Goal: Information Seeking & Learning: Check status

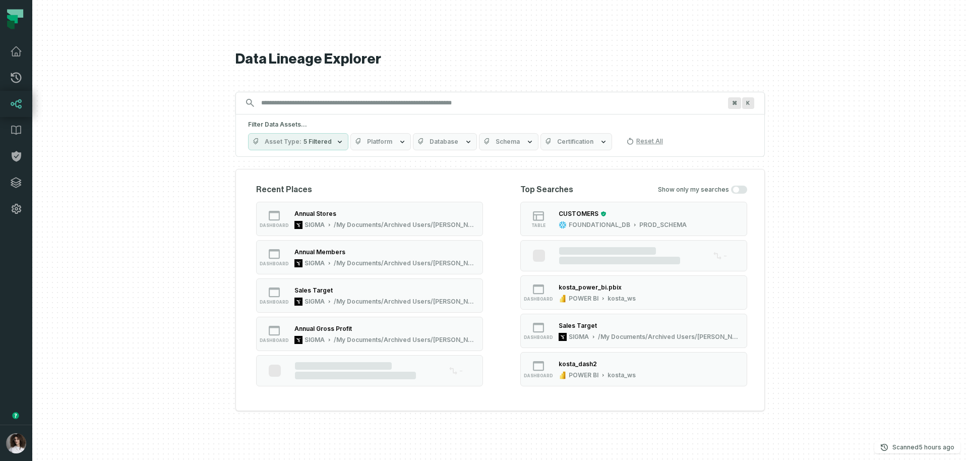
click at [28, 331] on button "button" at bounding box center [16, 323] width 32 height 203
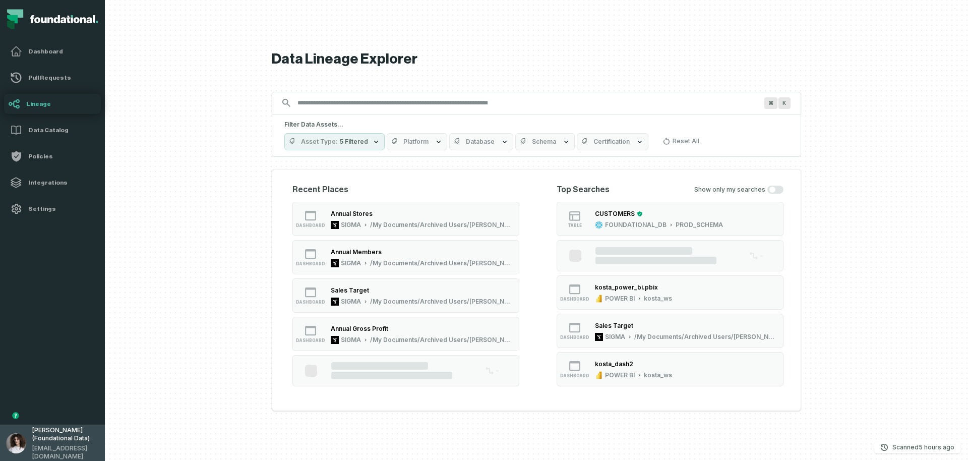
click at [55, 432] on span "Aluma Gelbard (Foundational Data)" at bounding box center [65, 434] width 67 height 16
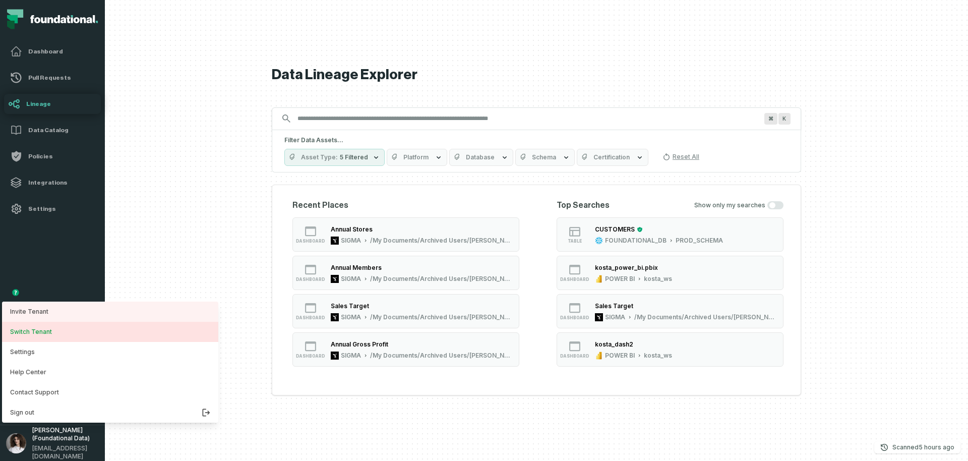
click at [56, 332] on button "Switch Tenant" at bounding box center [110, 332] width 216 height 20
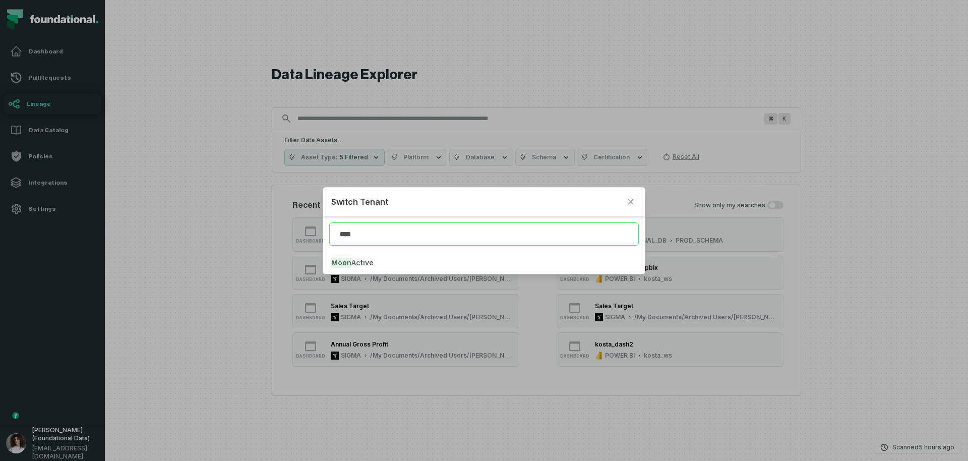
type input "****"
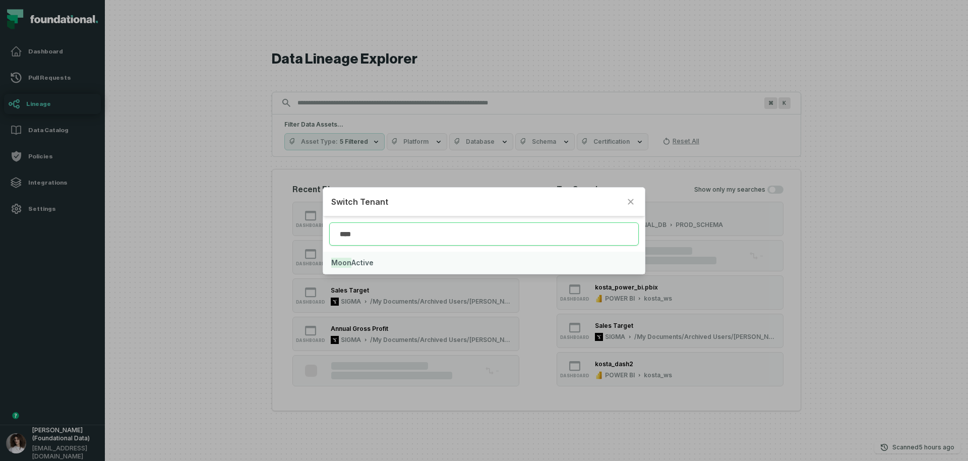
click at [368, 261] on span "Moon Active" at bounding box center [352, 262] width 42 height 9
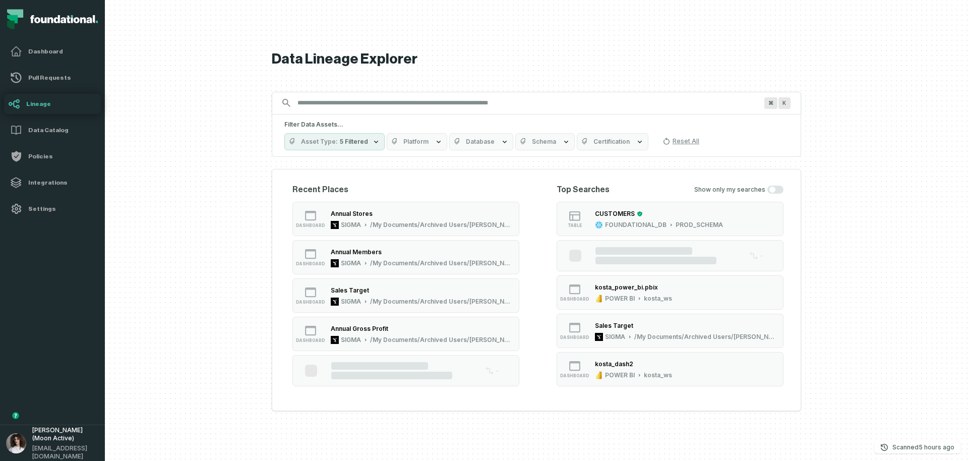
click at [234, 238] on div at bounding box center [536, 230] width 863 height 461
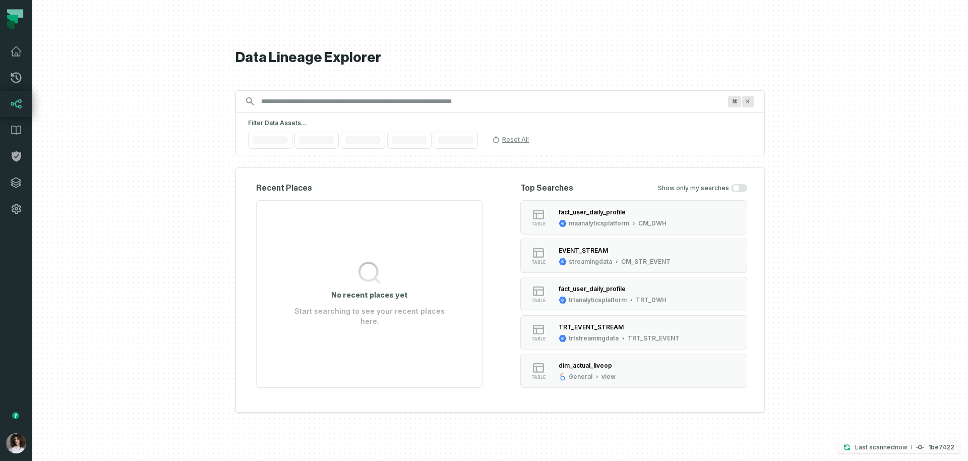
click at [884, 442] on p "Last scanned [DATE] 1:36:43 PM" at bounding box center [881, 447] width 52 height 10
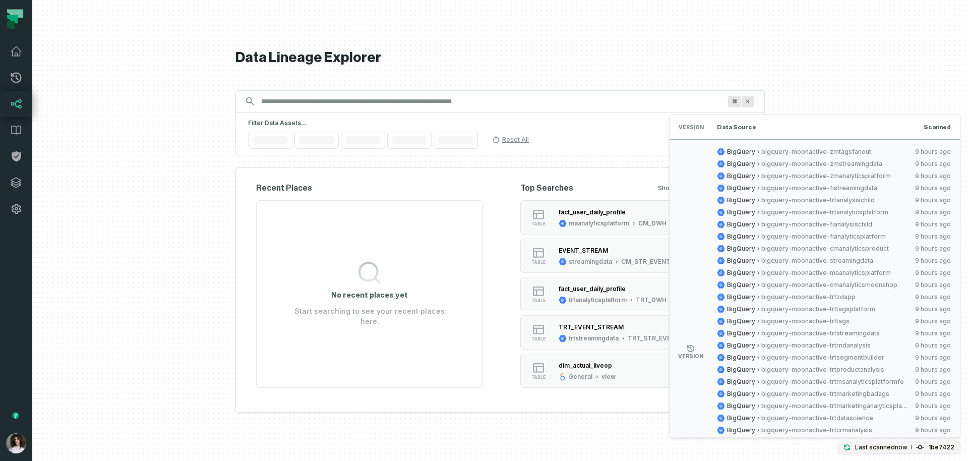
click at [827, 277] on div "BigQuery bigquery-moonactive-zmtagsfanout [DATE] 4:32:24 AM BigQuery bigquery-m…" at bounding box center [834, 351] width 234 height 407
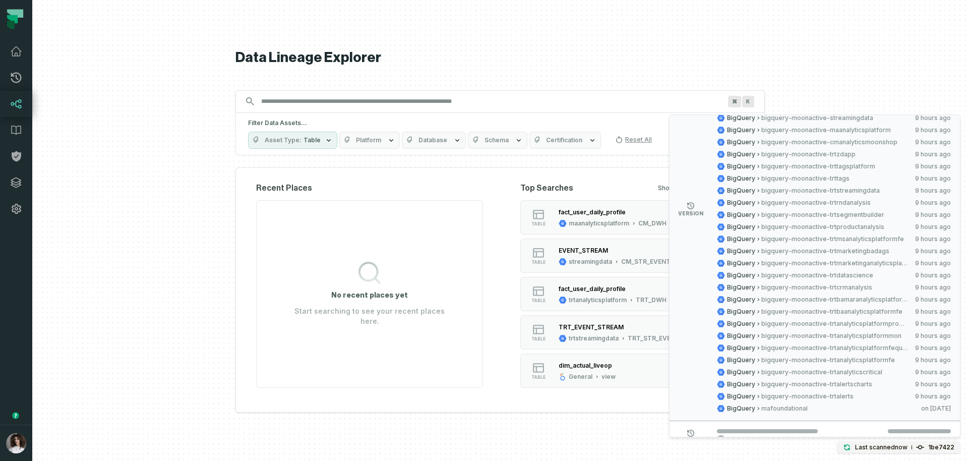
scroll to position [200, 0]
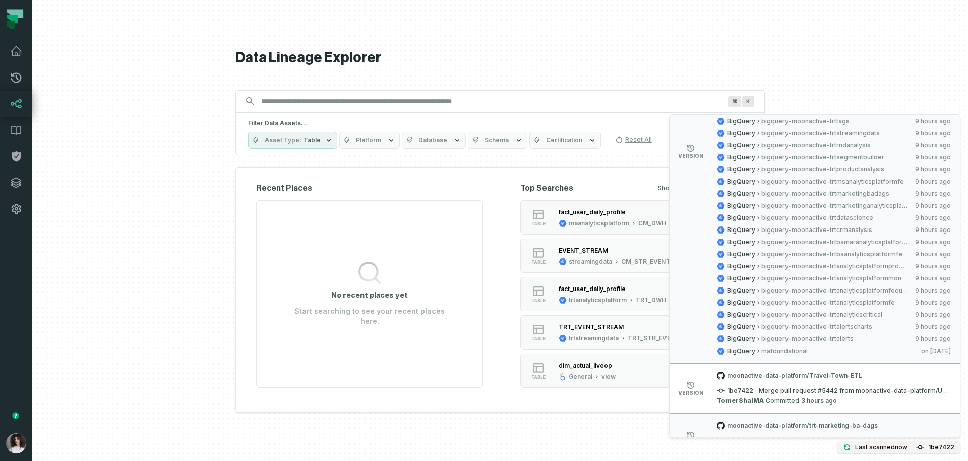
click at [821, 353] on span "mafoundational" at bounding box center [837, 351] width 153 height 8
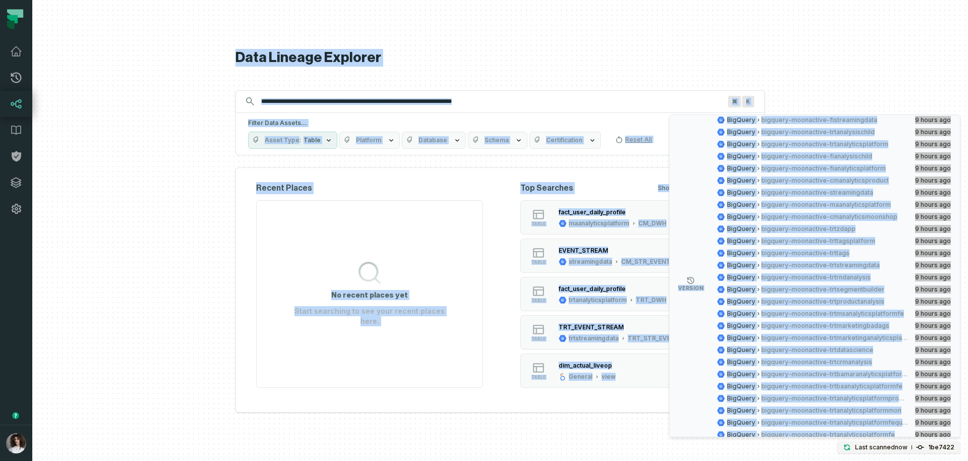
scroll to position [0, 0]
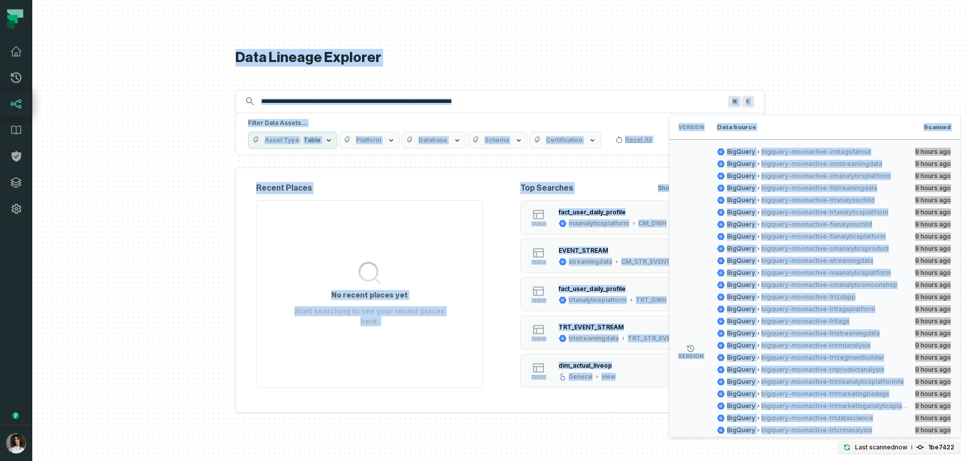
drag, startPoint x: 810, startPoint y: 332, endPoint x: 781, endPoint y: 115, distance: 218.7
click at [753, 9] on div "Discovery Provider cmdk menu Data Lineage Explorer Search for assets across the…" at bounding box center [500, 230] width 936 height 461
click at [825, 229] on div "BigQuery bigquery-moonactive-zmtagsfanout 10/12/2025, 4:32:24 AM BigQuery bigqu…" at bounding box center [834, 351] width 234 height 407
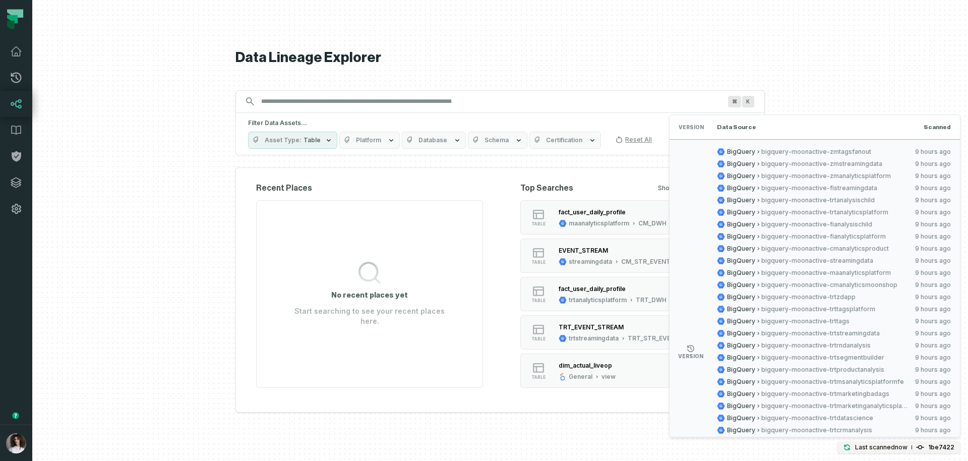
click at [825, 229] on div "BigQuery bigquery-moonactive-zmtagsfanout 10/12/2025, 4:32:24 AM BigQuery bigqu…" at bounding box center [834, 351] width 234 height 407
drag, startPoint x: 824, startPoint y: 277, endPoint x: 849, endPoint y: 254, distance: 35.0
click at [849, 254] on div "BigQuery bigquery-moonactive-zmtagsfanout 10/12/2025, 4:32:24 AM BigQuery bigqu…" at bounding box center [834, 351] width 234 height 407
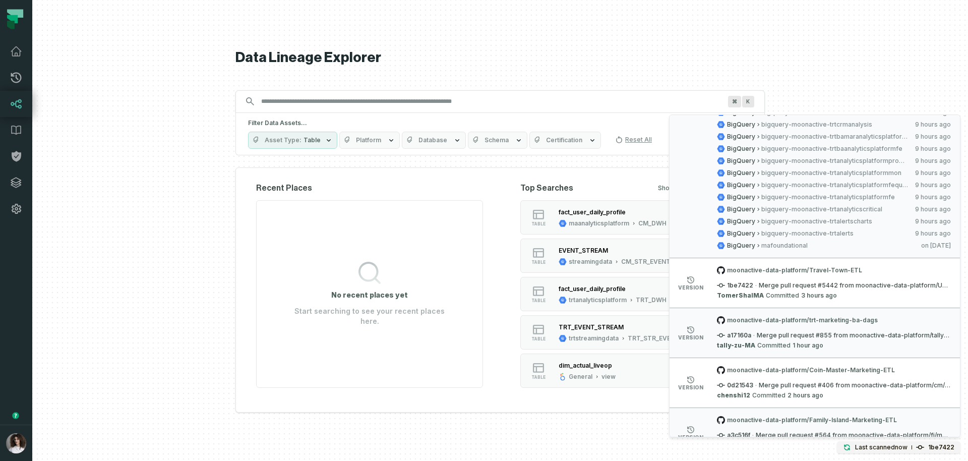
click at [800, 367] on span "moonactive-data-platform/Coin-Master-Marketing-ETL" at bounding box center [834, 370] width 234 height 8
click at [755, 400] on li "version moonactive-data-platform/Coin-Master-Marketing-ETL 0d21543 · Merge pull…" at bounding box center [814, 382] width 290 height 50
click at [717, 369] on icon at bounding box center [721, 370] width 8 height 8
click at [916, 352] on li "version moonactive-data-platform/trt-marketing-ba-dags a17160a · Merge pull req…" at bounding box center [814, 332] width 290 height 50
click at [20, 86] on link "Pull Requests" at bounding box center [16, 78] width 32 height 26
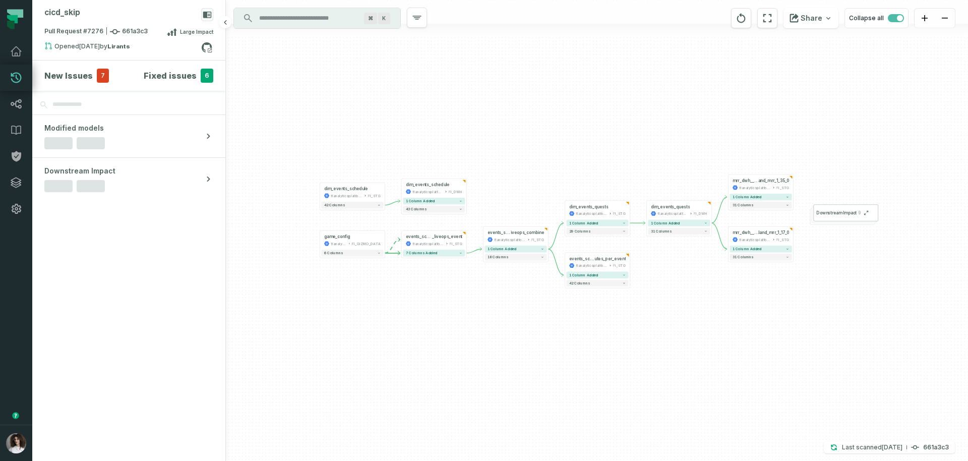
drag, startPoint x: 79, startPoint y: 246, endPoint x: 89, endPoint y: 224, distance: 24.1
click at [79, 246] on section "New Issues 7 Fixed issues 6 Modified models Downstream Impact" at bounding box center [128, 260] width 193 height 400
click at [141, 13] on div "cicd_ skip" at bounding box center [128, 17] width 169 height 18
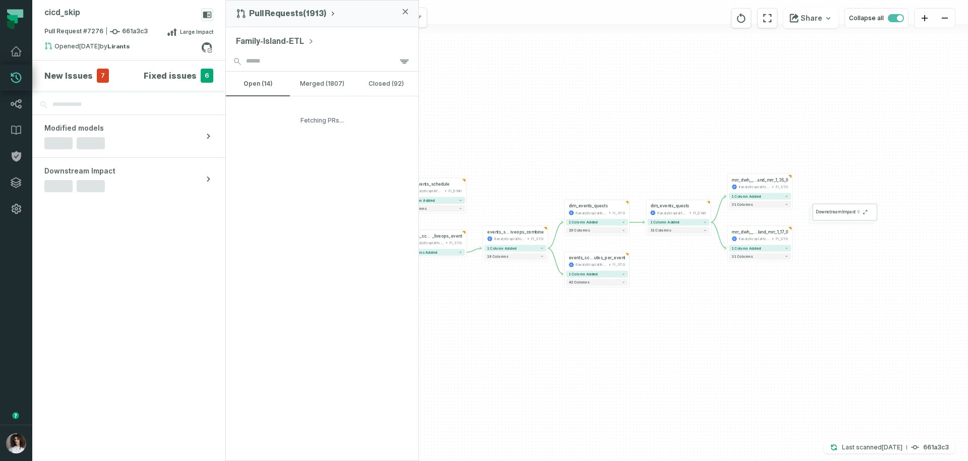
click at [280, 44] on button "Family-Island-ETL" at bounding box center [275, 41] width 78 height 12
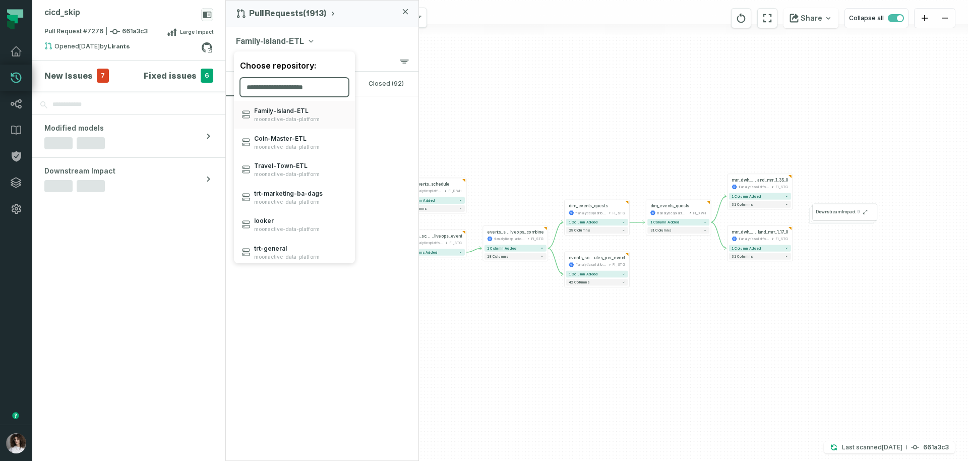
click at [285, 82] on input "search" at bounding box center [294, 87] width 109 height 19
click at [288, 134] on div "Coin- Master- ETL moonactive-data-platform" at bounding box center [294, 143] width 121 height 28
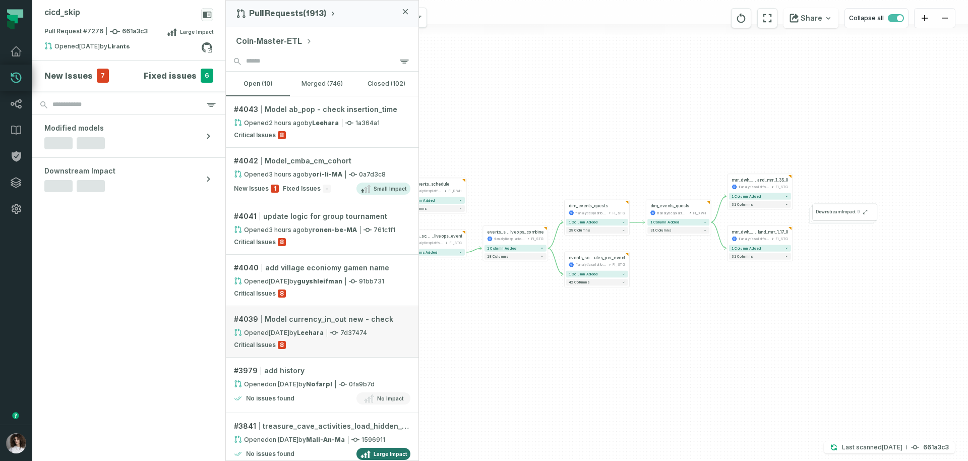
click at [353, 332] on div "Opened 10/9/2025, 11:49:36 AM by Leehara 7d37474" at bounding box center [322, 332] width 176 height 9
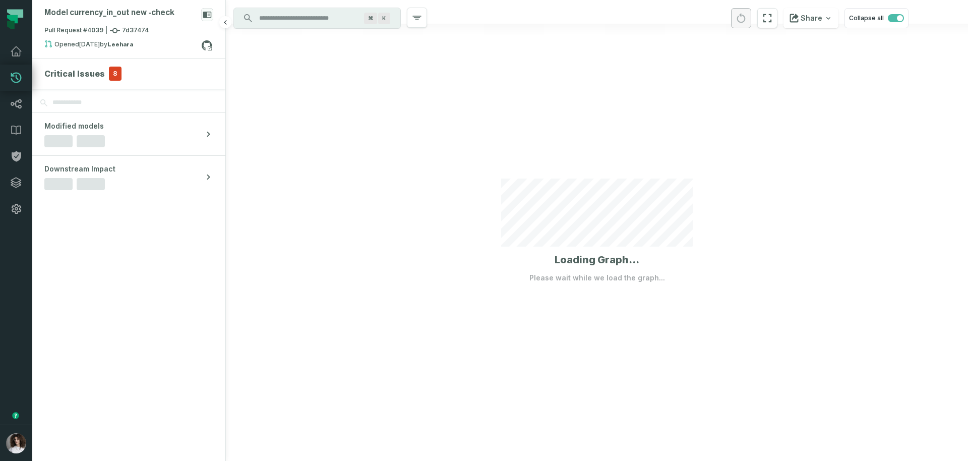
click at [109, 72] on span "8" at bounding box center [115, 74] width 13 height 14
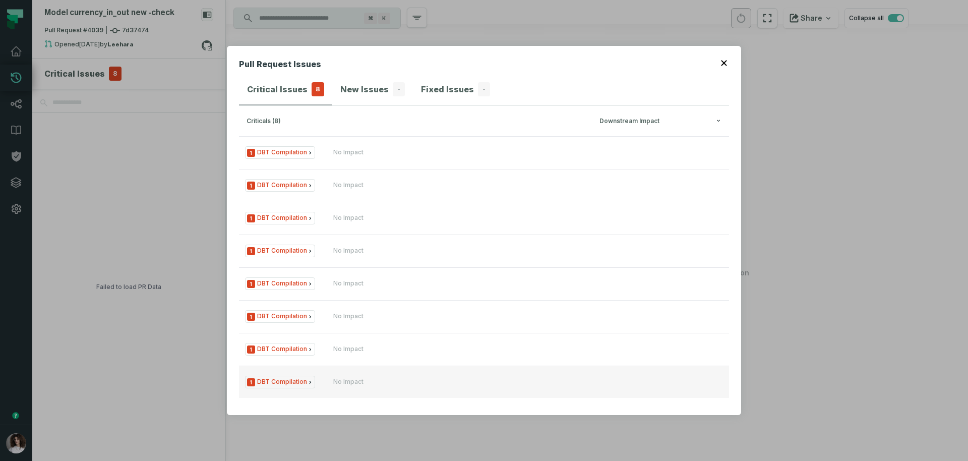
click at [423, 380] on div "No Impact" at bounding box center [393, 382] width 121 height 8
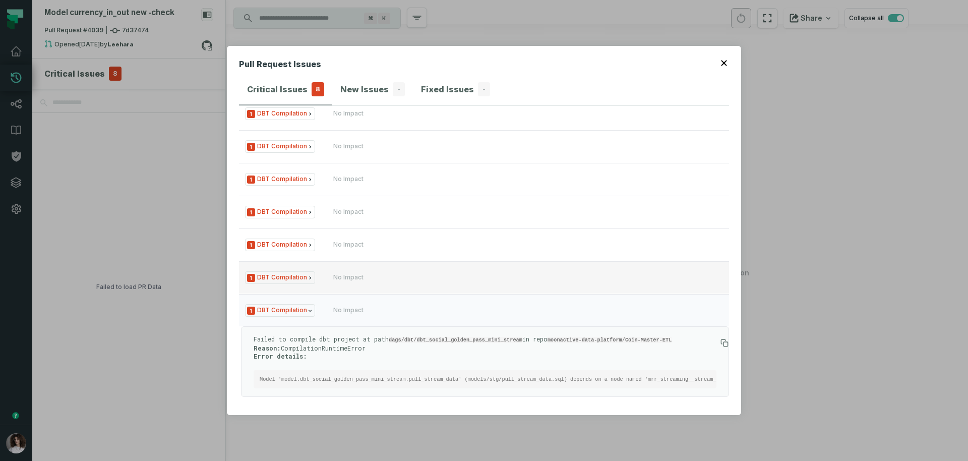
click at [333, 273] on div "No Impact" at bounding box center [348, 277] width 30 height 8
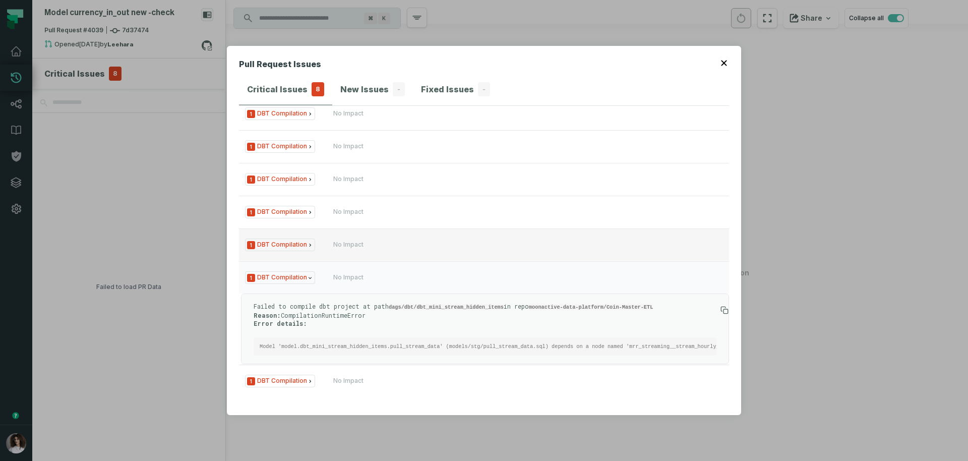
click at [391, 240] on div "No Impact" at bounding box center [393, 244] width 121 height 8
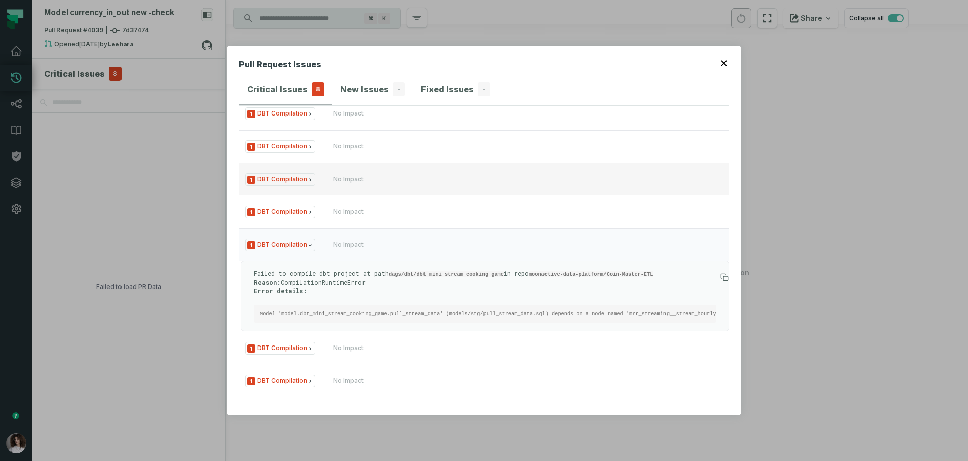
click at [445, 179] on button "1 DBT Compilation No Impact" at bounding box center [484, 179] width 490 height 32
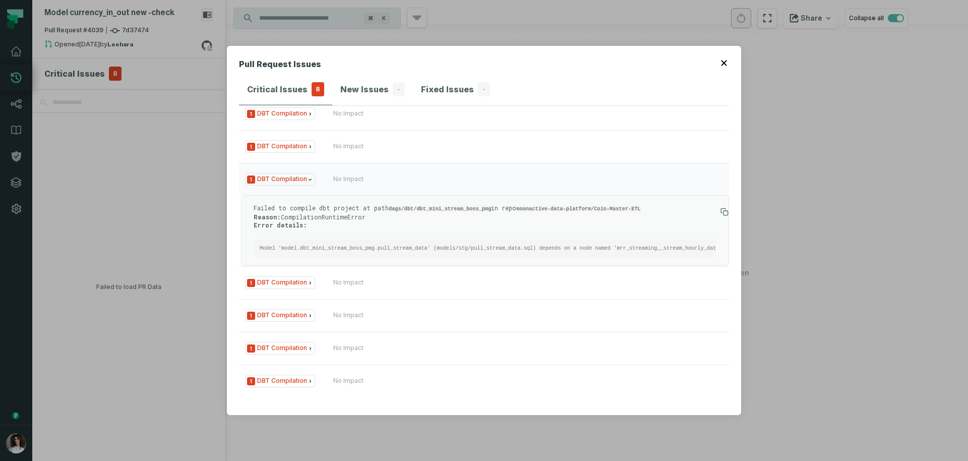
click at [447, 253] on div "Failed to compile dbt project at path dags/dbt/dbt_mini_stream_boss_pmg in repo…" at bounding box center [485, 230] width 488 height 71
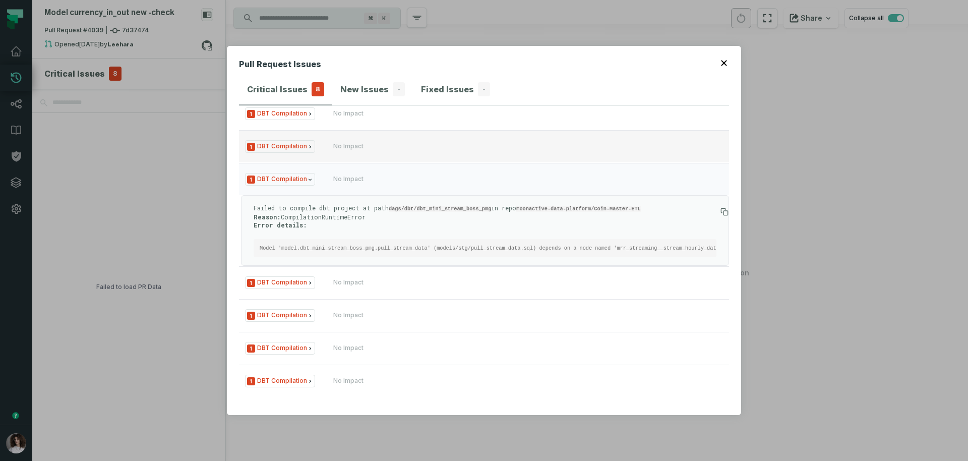
click at [427, 130] on button "1 DBT Compilation No Impact" at bounding box center [484, 146] width 490 height 32
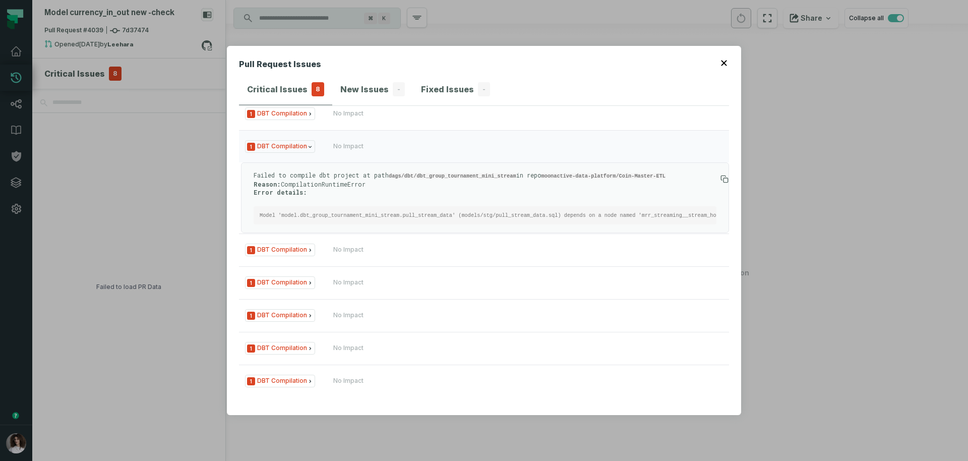
click at [127, 162] on div "Pull Request Issues Critical Issues 8 New Issues - Fixed Issues - criticals (8)…" at bounding box center [484, 230] width 968 height 461
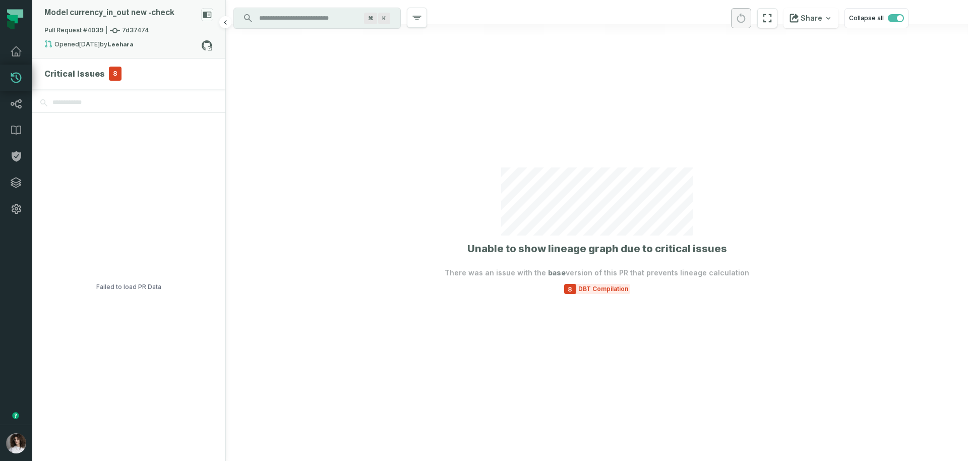
click at [151, 11] on div "Model currency_ in_ out new - check" at bounding box center [109, 13] width 130 height 10
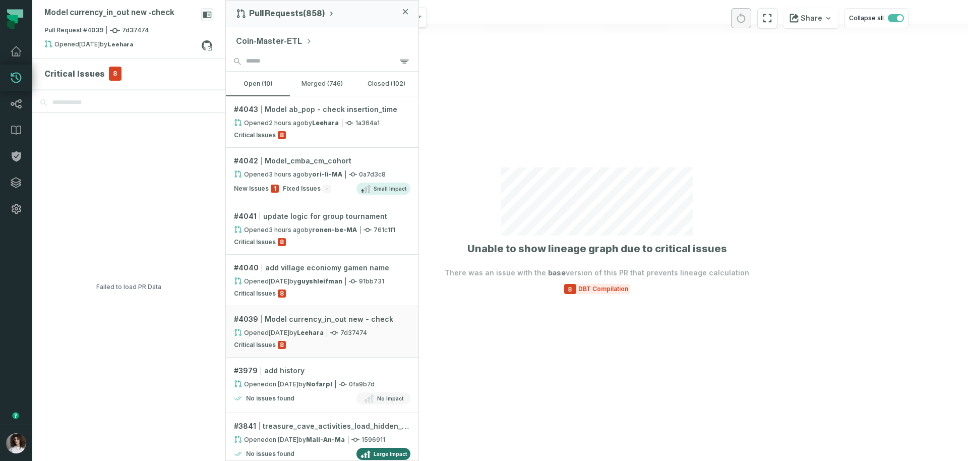
drag, startPoint x: 699, startPoint y: 409, endPoint x: 694, endPoint y: 403, distance: 7.6
click at [698, 410] on div at bounding box center [597, 230] width 742 height 461
click at [572, 289] on span "8" at bounding box center [570, 289] width 12 height 10
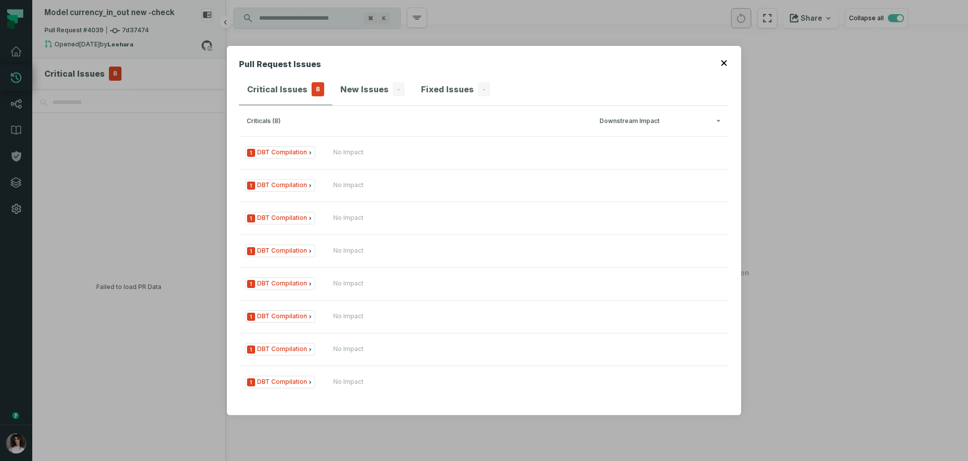
drag, startPoint x: 174, startPoint y: 209, endPoint x: 179, endPoint y: 51, distance: 157.3
click at [174, 208] on div "Pull Request Issues Critical Issues 8 New Issues - Fixed Issues - criticals (8)…" at bounding box center [484, 230] width 968 height 461
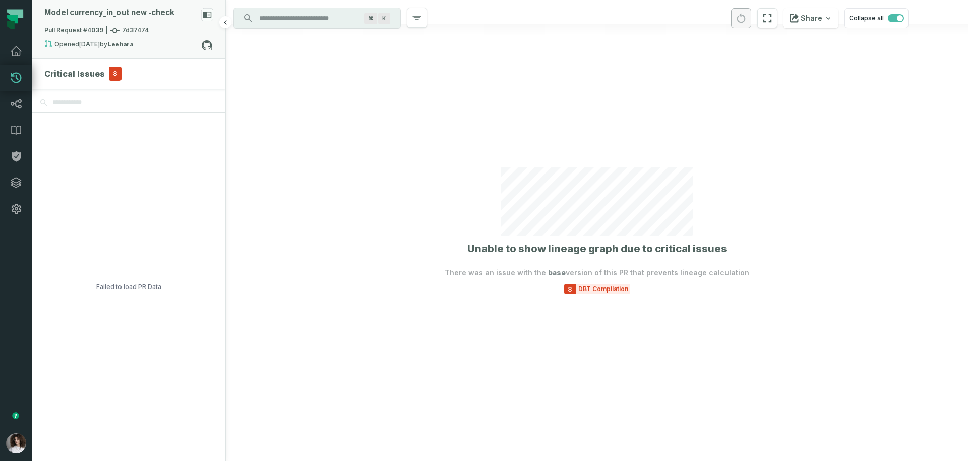
click at [205, 18] on rect at bounding box center [207, 14] width 12 height 13
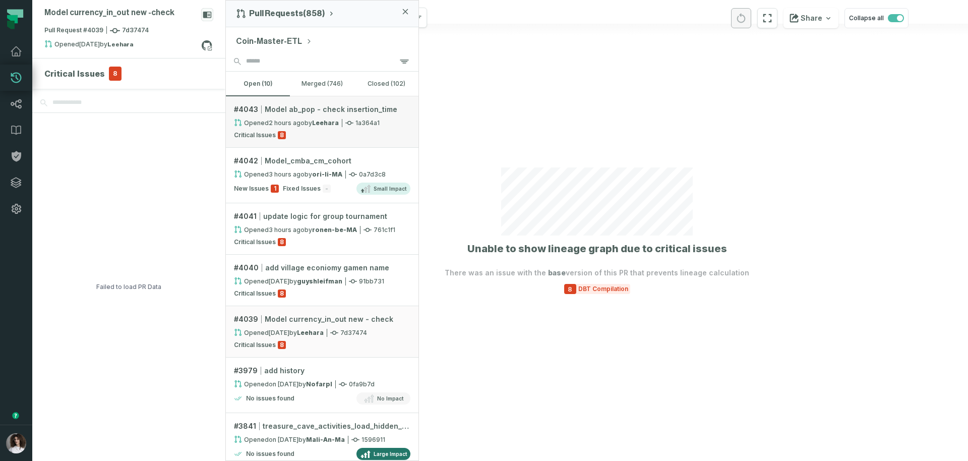
click at [313, 116] on link "# 4043 Model ab_pop - check insertion_time Opened 10/12/2025, 10:51:52 AM by Le…" at bounding box center [322, 121] width 193 height 51
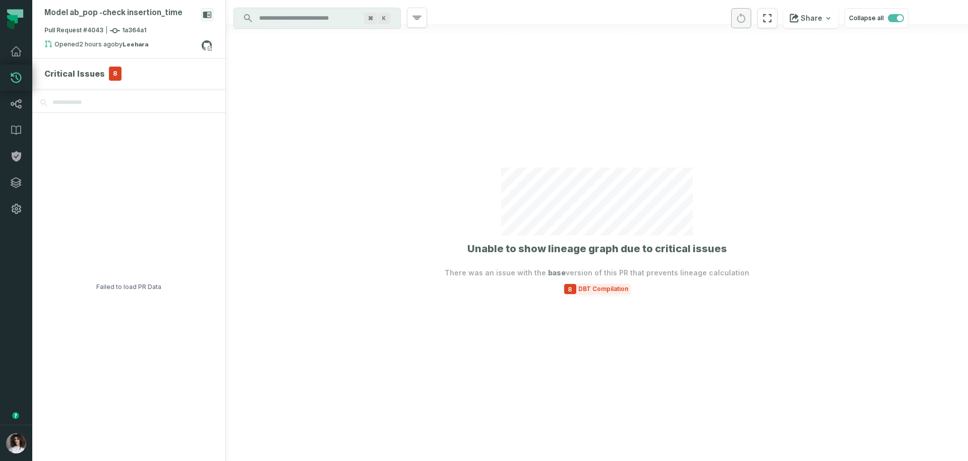
click at [604, 287] on span "DBT Compilation" at bounding box center [603, 289] width 54 height 8
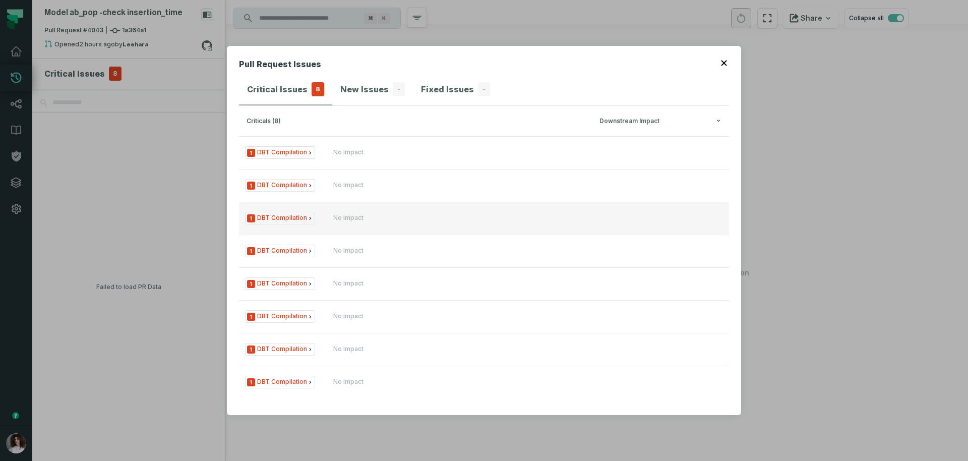
scroll to position [1, 0]
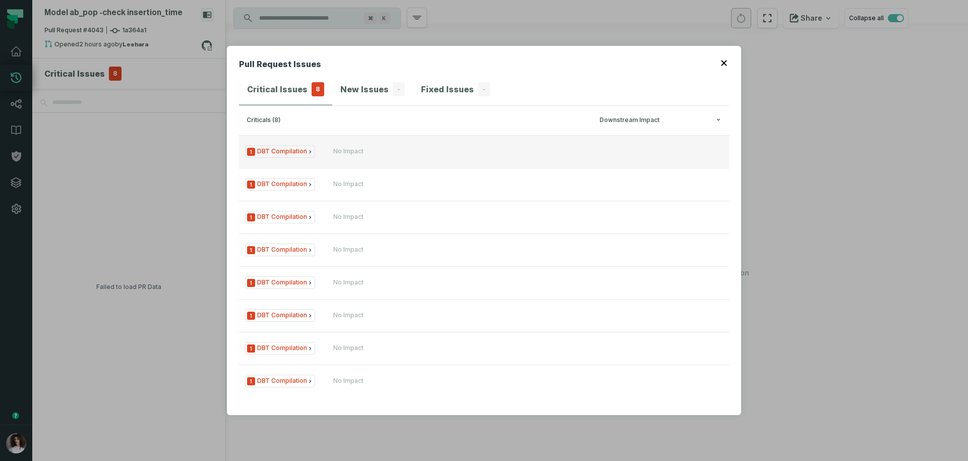
click at [353, 157] on button "1 DBT Compilation No Impact" at bounding box center [484, 151] width 490 height 32
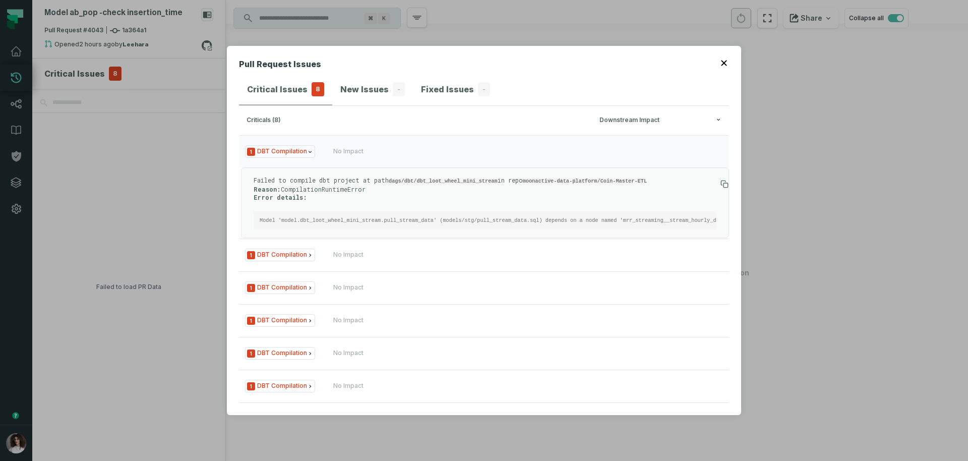
click at [357, 223] on pre "Model 'model.dbt_loot_wheel_mini_stream.pull_stream_data' (models/stg/pull_stre…" at bounding box center [485, 220] width 463 height 18
click at [435, 216] on pre "Model 'model.dbt_loot_wheel_mini_stream.pull_stream_data' (models/stg/pull_stre…" at bounding box center [485, 220] width 463 height 18
click at [431, 207] on div "Failed to compile dbt project at path dags/dbt/dbt_loot_wheel_mini_stream in re…" at bounding box center [485, 202] width 463 height 53
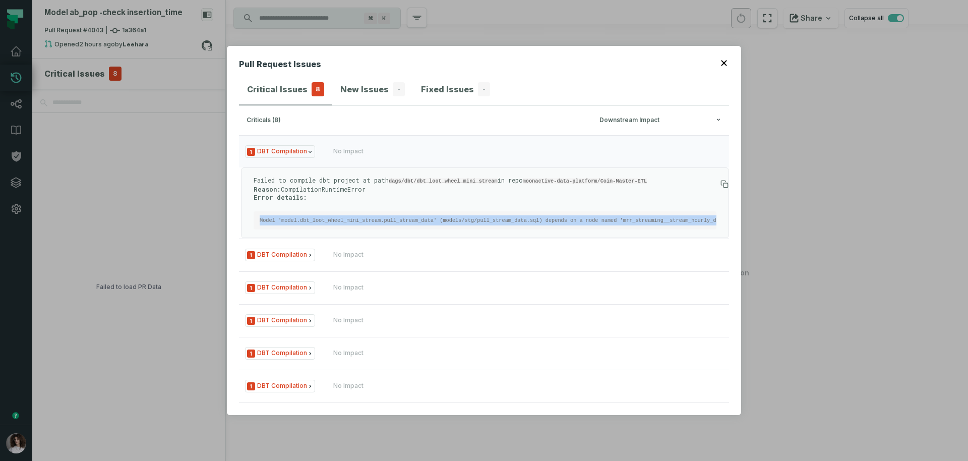
click at [431, 207] on div "Failed to compile dbt project at path dags/dbt/dbt_loot_wheel_mini_stream in re…" at bounding box center [485, 202] width 463 height 53
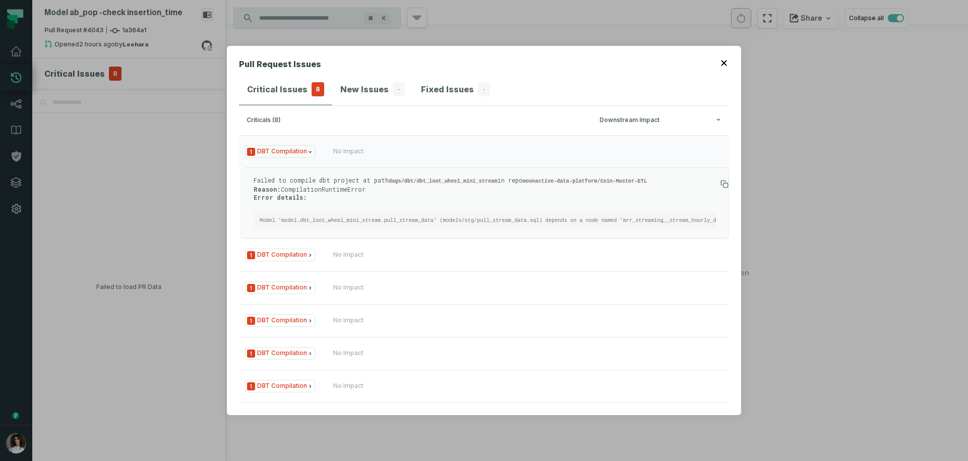
click at [425, 183] on p "Failed to compile dbt project at path dags/dbt/dbt_loot_wheel_mini_stream in re…" at bounding box center [485, 188] width 463 height 25
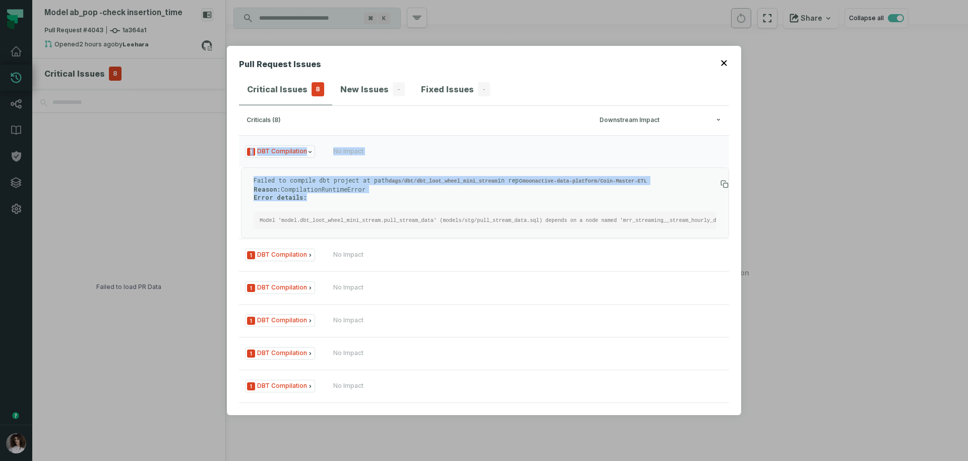
drag, startPoint x: 388, startPoint y: 198, endPoint x: 214, endPoint y: 151, distance: 180.1
click at [214, 151] on div "Pull Request Issues Critical Issues 8 New Issues - Fixed Issues - criticals (8)…" at bounding box center [484, 230] width 968 height 461
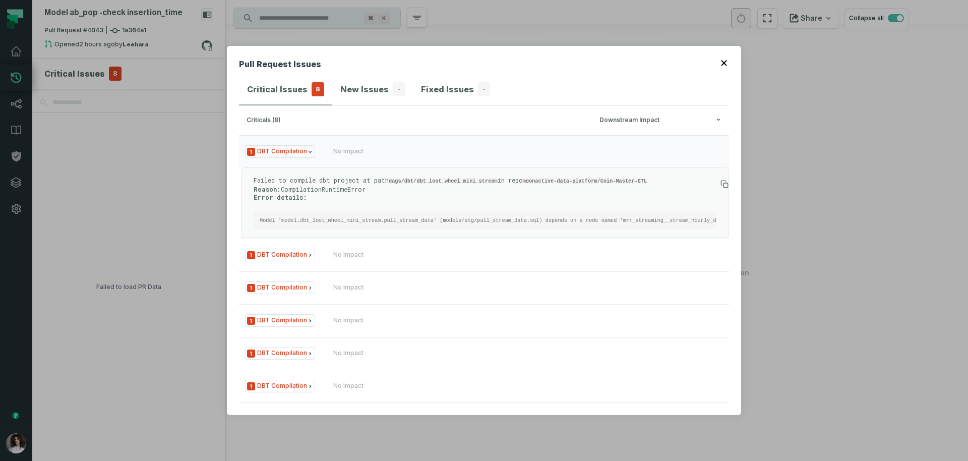
click at [482, 202] on div "Failed to compile dbt project at path dags/dbt/dbt_loot_wheel_mini_stream in re…" at bounding box center [485, 202] width 463 height 53
click at [473, 207] on div "Failed to compile dbt project at path dags/dbt/dbt_loot_wheel_mini_stream in re…" at bounding box center [485, 202] width 463 height 53
click at [489, 271] on button "1 DBT Compilation No Impact" at bounding box center [484, 254] width 490 height 32
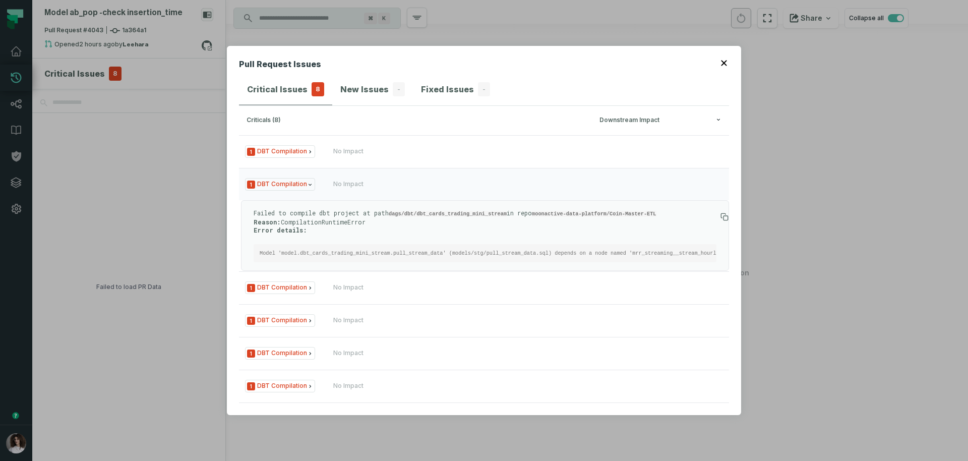
scroll to position [0, 265]
click at [138, 198] on div "Pull Request Issues Critical Issues 8 New Issues - Fixed Issues - criticals (8)…" at bounding box center [484, 230] width 968 height 461
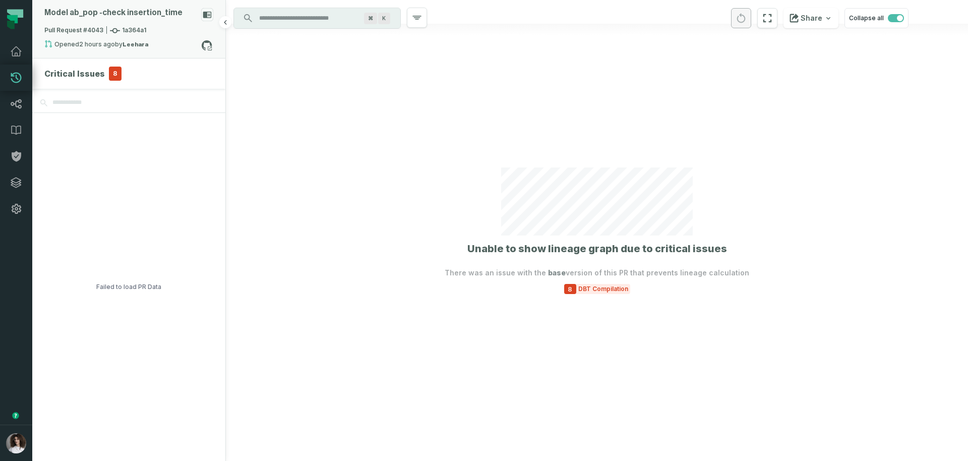
click at [135, 46] on strong "Leehara" at bounding box center [135, 44] width 26 height 6
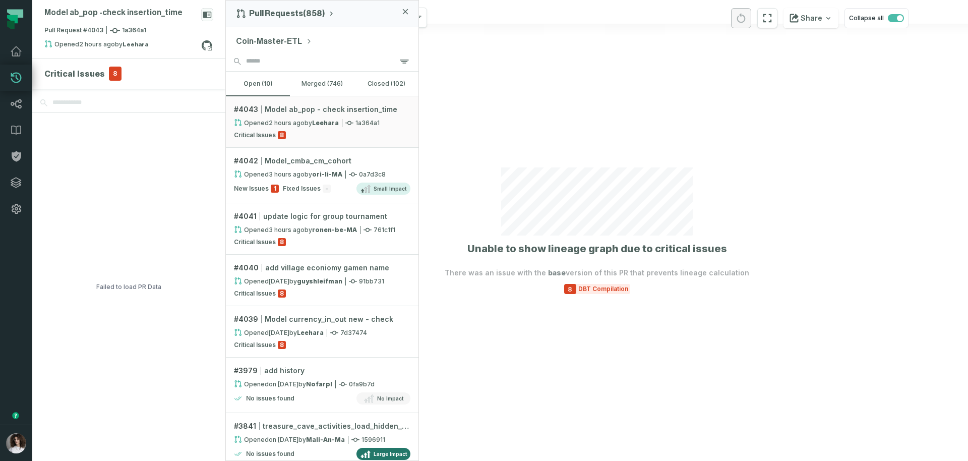
click at [479, 258] on section "Unable to show lineage graph due to critical issues There was an issue with the…" at bounding box center [597, 230] width 304 height 127
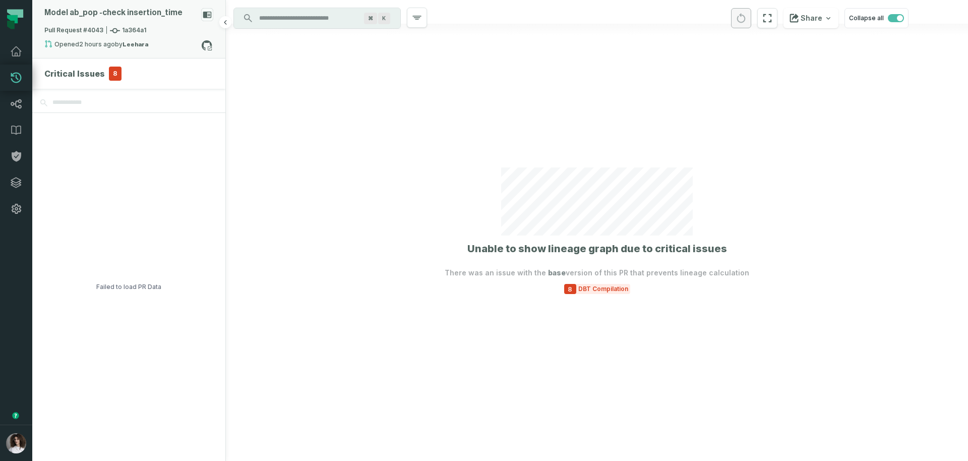
click at [141, 21] on div "Model ab_ pop - check insertion_ time" at bounding box center [128, 17] width 169 height 18
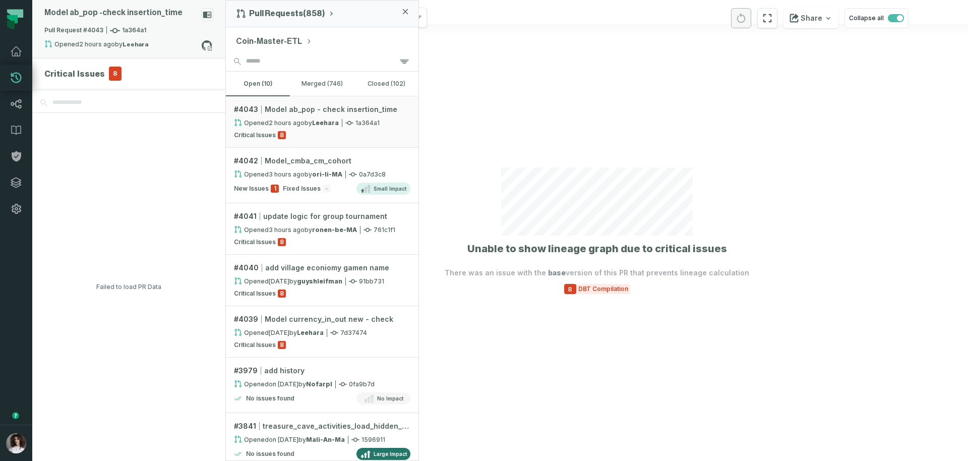
click at [141, 20] on div "Model ab_ pop - check insertion_ time" at bounding box center [128, 17] width 169 height 18
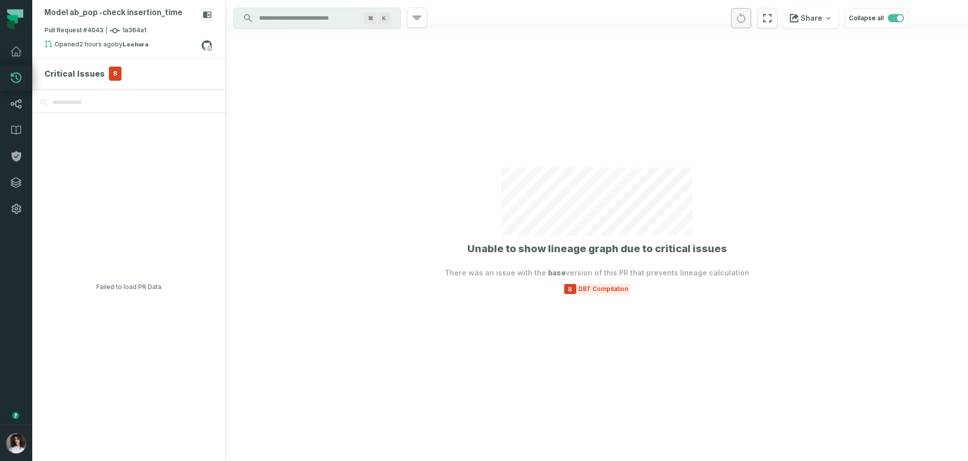
click at [584, 287] on span "DBT Compilation" at bounding box center [603, 289] width 54 height 8
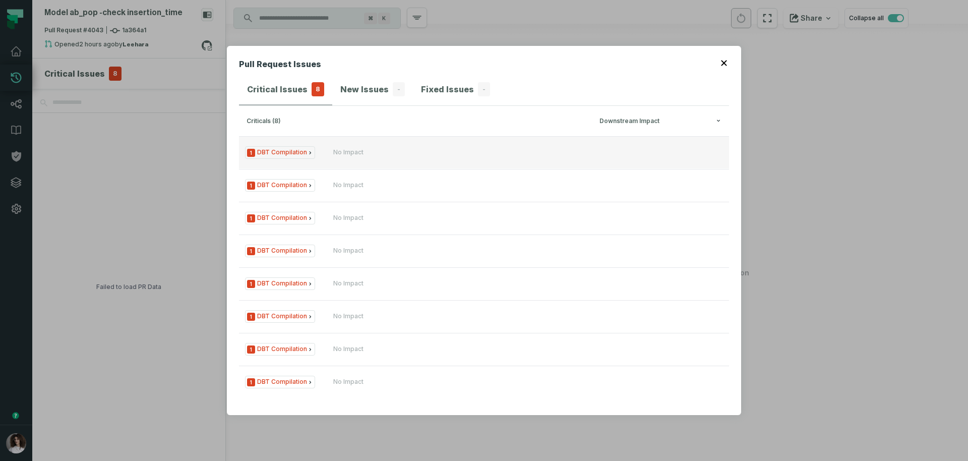
click at [343, 154] on div "No Impact" at bounding box center [348, 152] width 30 height 8
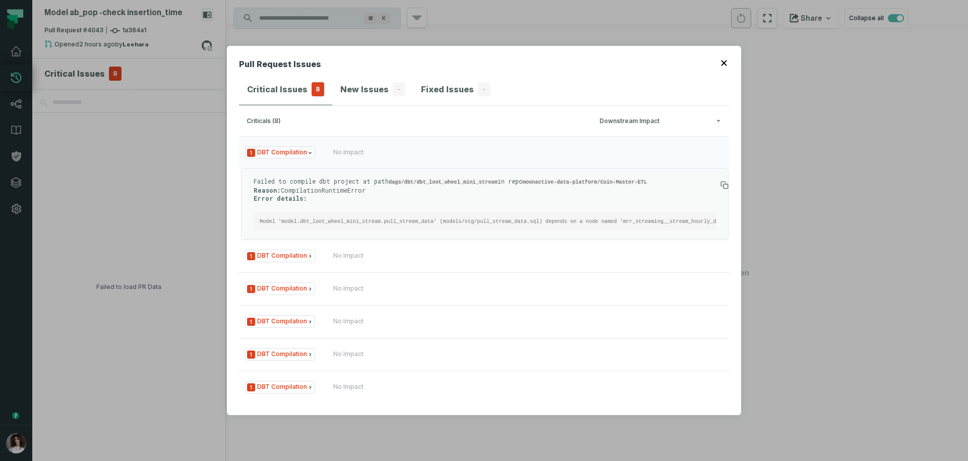
click at [355, 217] on pre "Model 'model.dbt_loot_wheel_mini_stream.pull_stream_data' (models/stg/pull_stre…" at bounding box center [485, 221] width 463 height 18
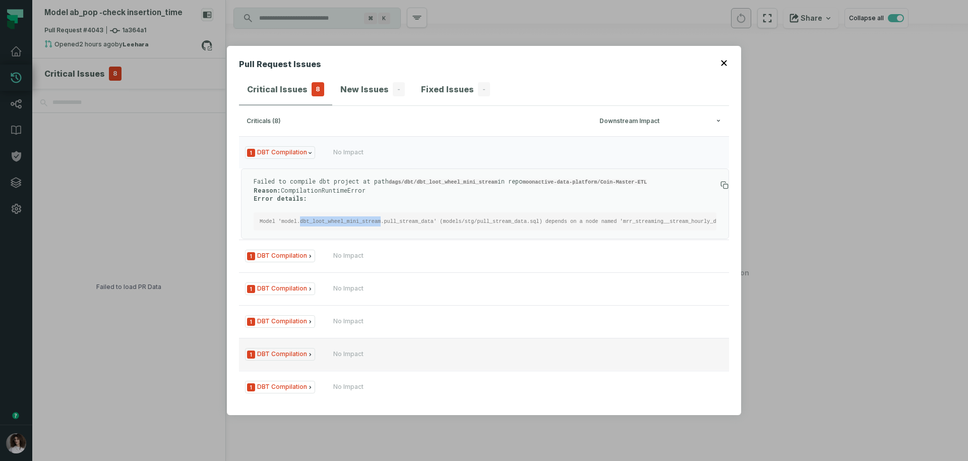
copy code "dbt_loot_wheel_mini_stream"
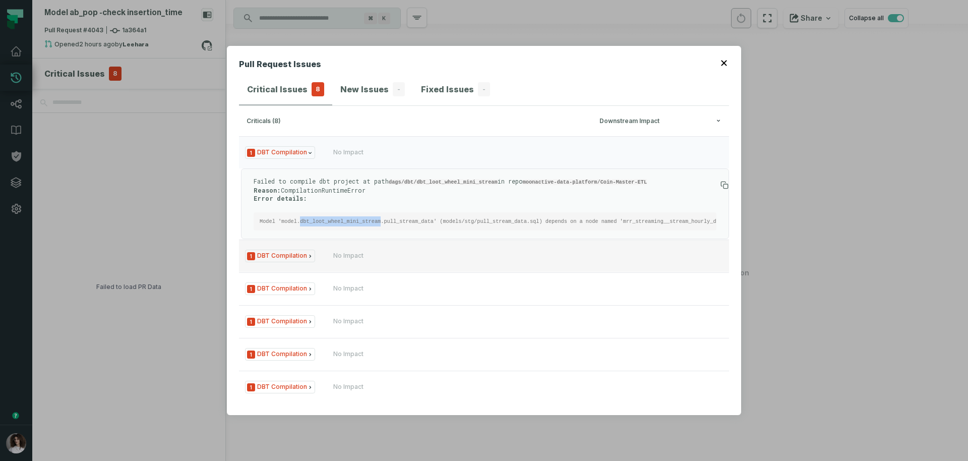
scroll to position [86, 0]
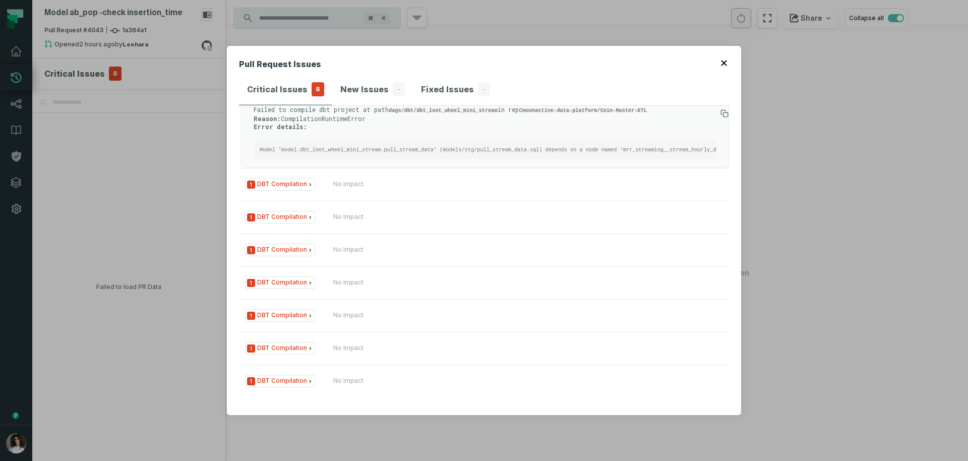
click at [352, 265] on ul "1 DBT Compilation No Impact Failed to compile dbt project at path dags/dbt/dbt_…" at bounding box center [484, 231] width 490 height 332
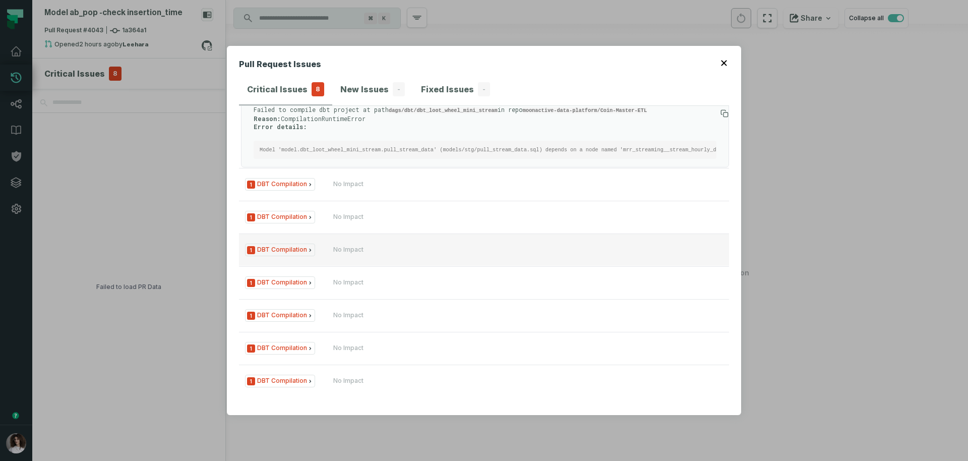
click at [361, 250] on div "No Impact" at bounding box center [348, 249] width 30 height 8
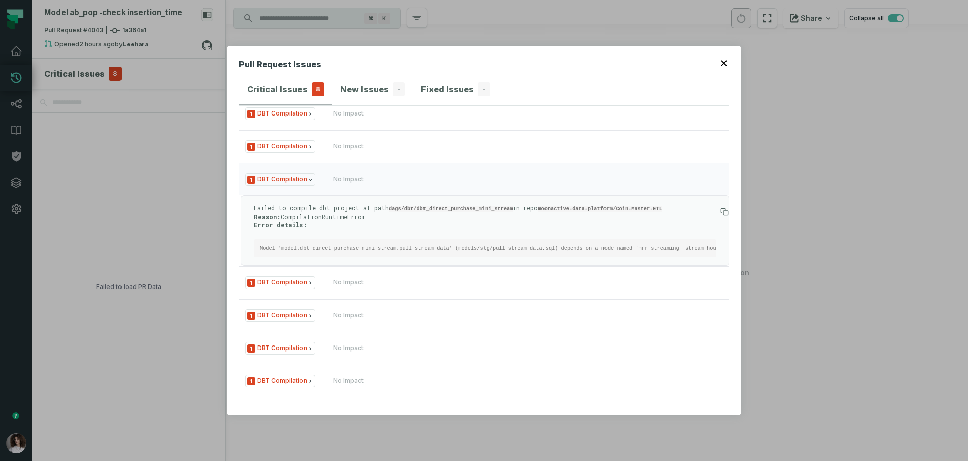
click at [398, 220] on div "Failed to compile dbt project at path dags/dbt/dbt_direct_purchase_mini_stream …" at bounding box center [485, 230] width 463 height 53
click at [720, 208] on icon at bounding box center [724, 212] width 8 height 8
click at [145, 203] on div "Pull Request Issues Critical Issues 8 New Issues - Fixed Issues - criticals (8)…" at bounding box center [484, 230] width 968 height 461
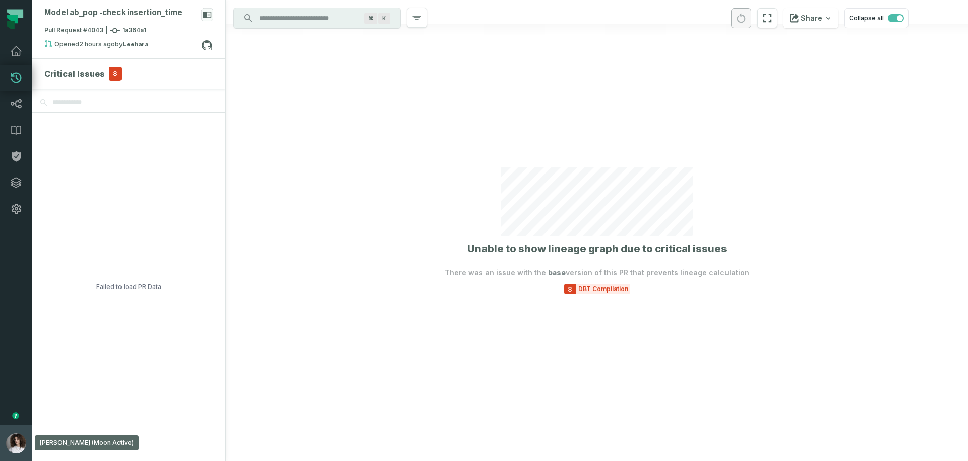
click at [30, 442] on button "Aluma Gelbard (Moon Active) aluma@foundational.io" at bounding box center [16, 442] width 32 height 36
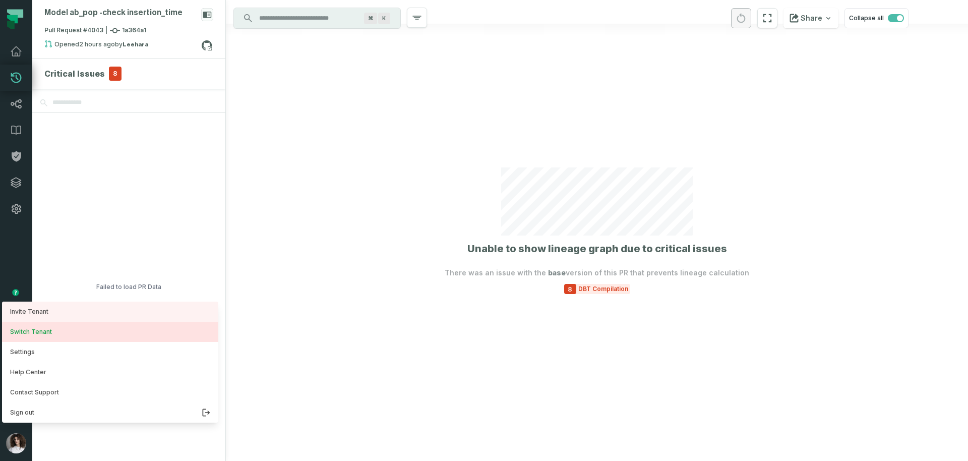
click at [33, 329] on button "Switch Tenant" at bounding box center [110, 332] width 216 height 20
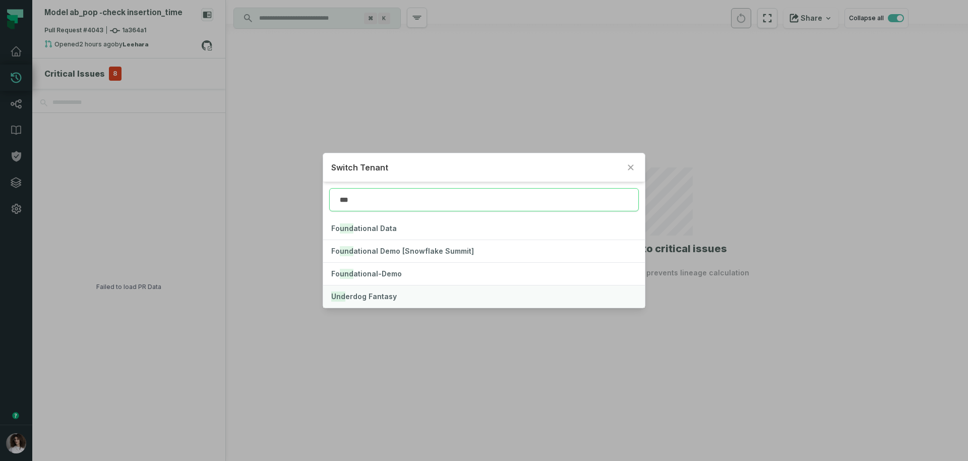
type input "***"
click at [400, 294] on button "Und erdog Fantasy" at bounding box center [484, 296] width 322 height 22
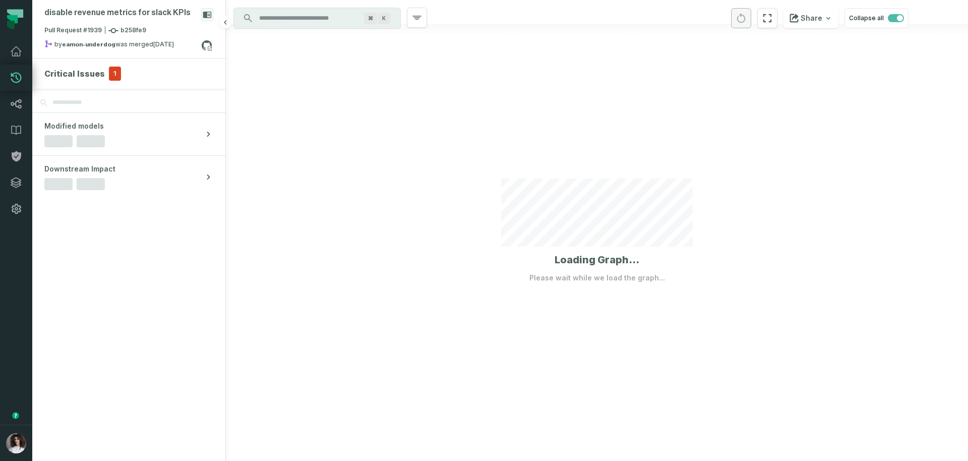
click at [121, 77] on button "Critical Issues 1" at bounding box center [128, 74] width 169 height 14
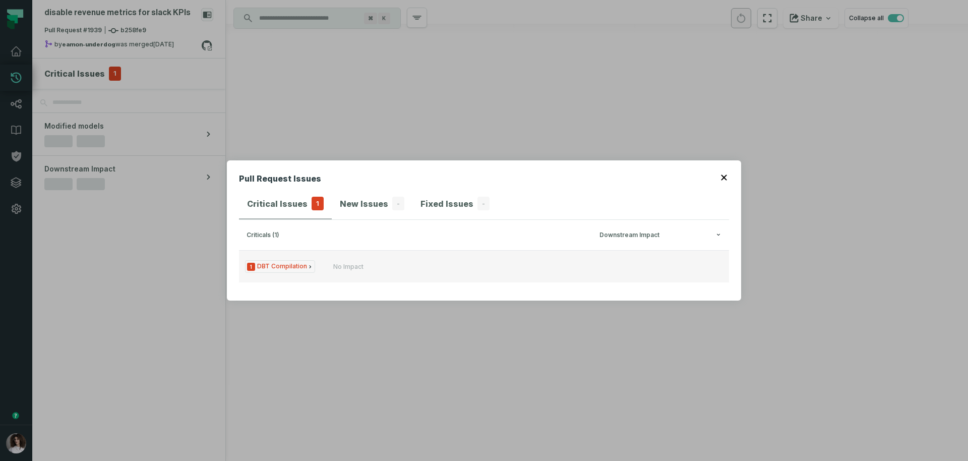
click at [365, 254] on button "1 DBT Compilation No Impact" at bounding box center [484, 266] width 490 height 32
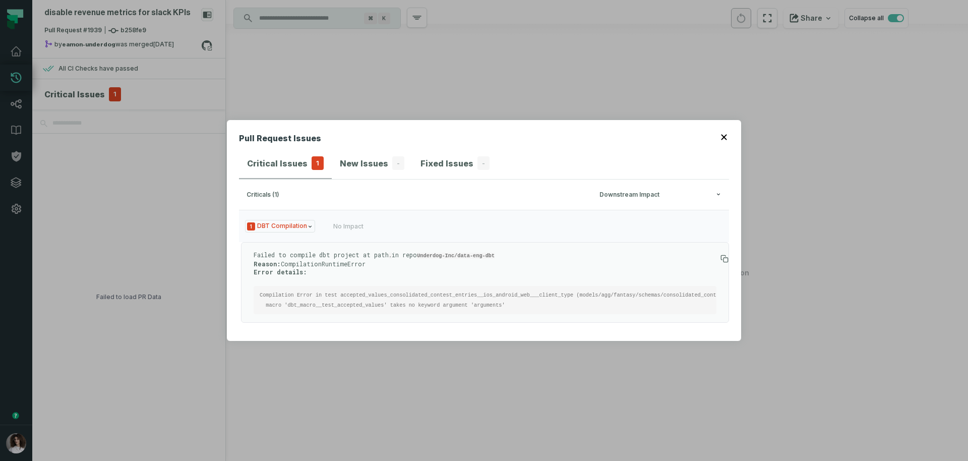
click at [467, 265] on p "Failed to compile dbt project at path . in repo Underdog-Inc/data-eng-dbt Reaso…" at bounding box center [485, 263] width 463 height 25
click at [556, 292] on code "Compilation Error in test accepted_values_consolidated_contest_entries__ios_and…" at bounding box center [513, 300] width 506 height 16
click at [140, 199] on div "Pull Request Issues Critical Issues 1 New Issues - Fixed Issues - criticals (1)…" at bounding box center [484, 230] width 968 height 461
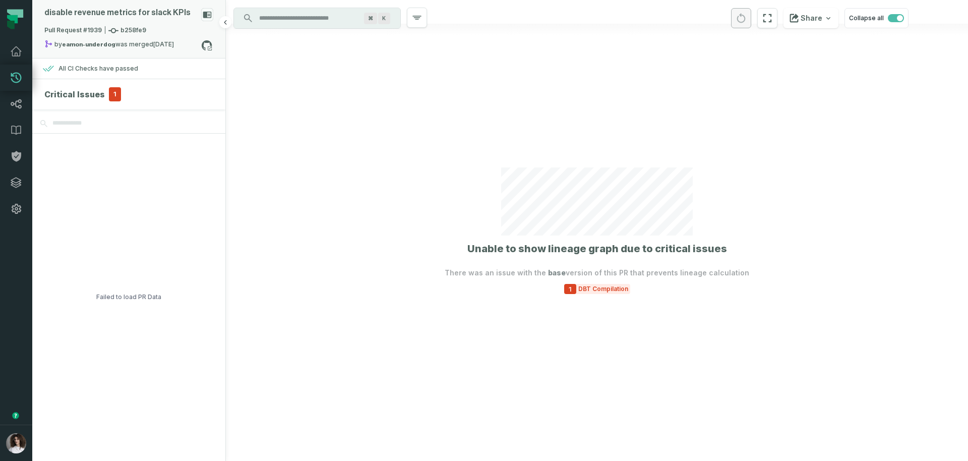
click at [208, 10] on rect at bounding box center [207, 14] width 12 height 13
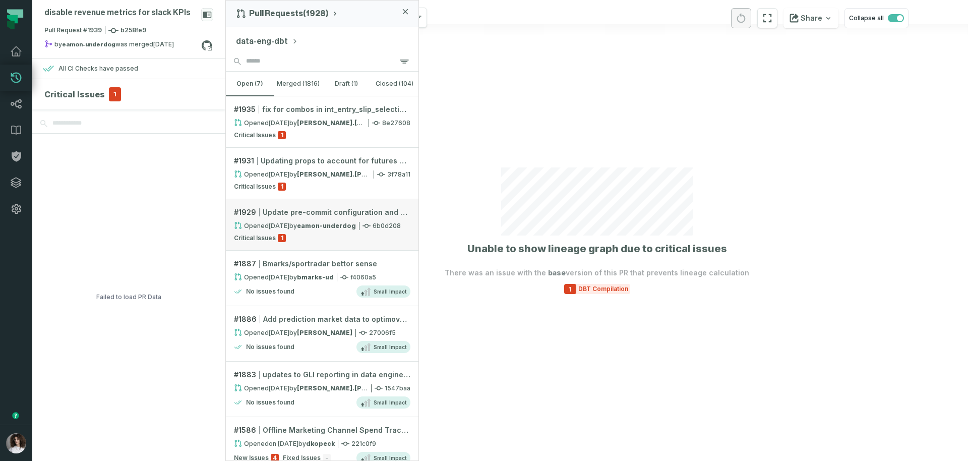
click at [370, 221] on div "Opened 10/9/2025, 12:35:55 AM by eamon-underdog 6b0d208" at bounding box center [322, 225] width 176 height 9
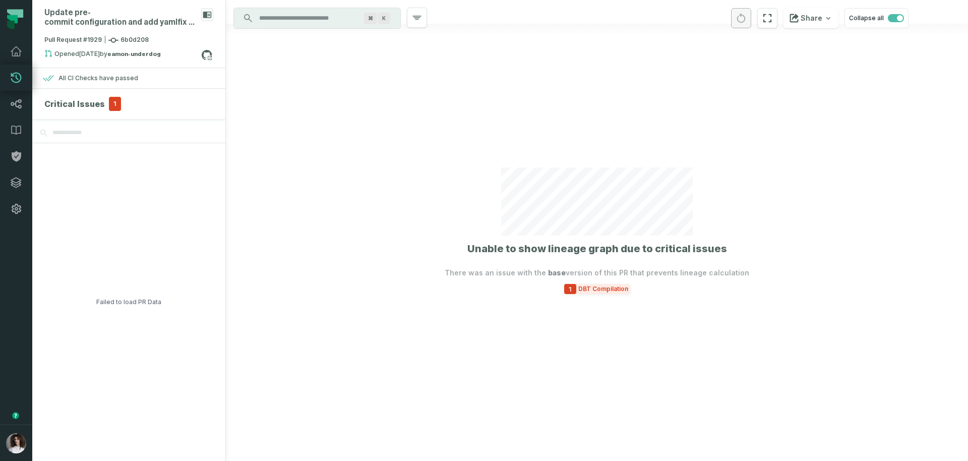
click at [586, 290] on span "DBT Compilation" at bounding box center [603, 289] width 54 height 8
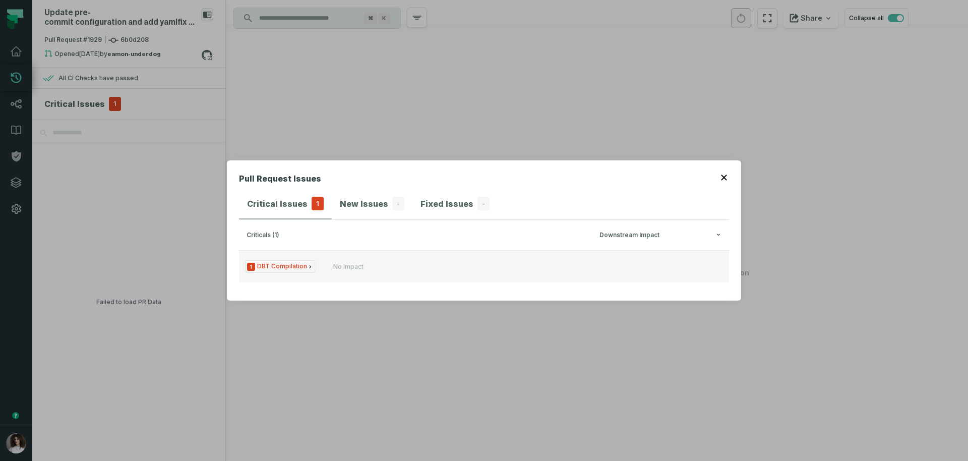
click at [350, 273] on button "1 DBT Compilation No Impact" at bounding box center [484, 266] width 490 height 32
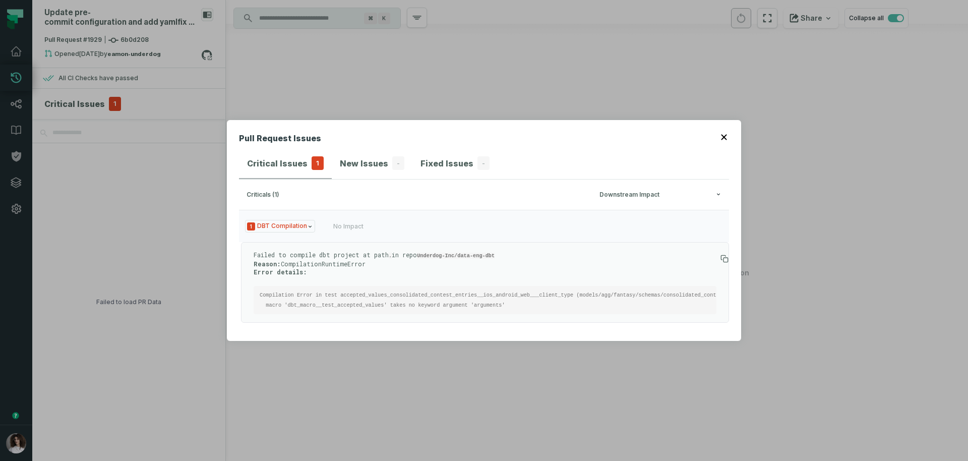
click at [467, 318] on div "Failed to compile dbt project at path . in repo Underdog-Inc/data-eng-dbt Reaso…" at bounding box center [485, 282] width 488 height 81
click at [321, 302] on pre "Compilation Error in test accepted_values_consolidated_contest_entries__ios_and…" at bounding box center [485, 300] width 463 height 28
click at [325, 296] on code "Compilation Error in test accepted_values_consolidated_contest_entries__ios_and…" at bounding box center [513, 300] width 506 height 16
copy code "dbt_macro__test_accepted_values"
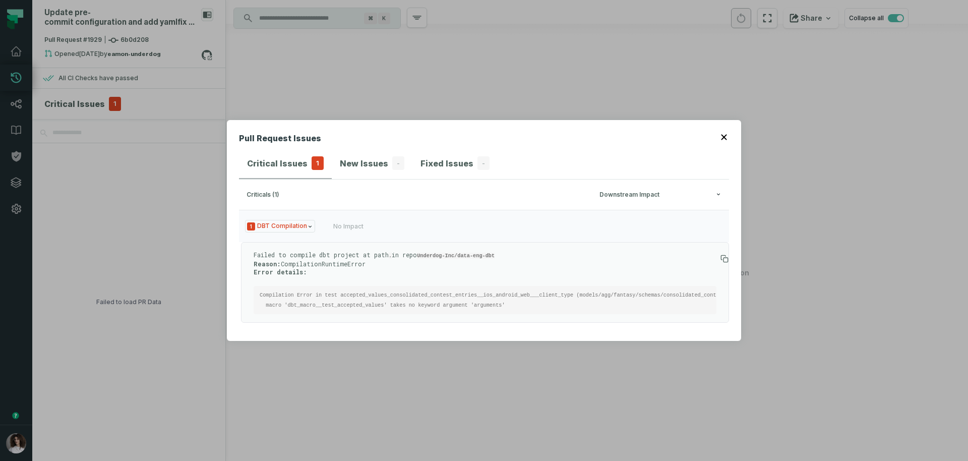
click at [170, 235] on div "Pull Request Issues Critical Issues 1 New Issues - Fixed Issues - criticals (1)…" at bounding box center [484, 230] width 968 height 461
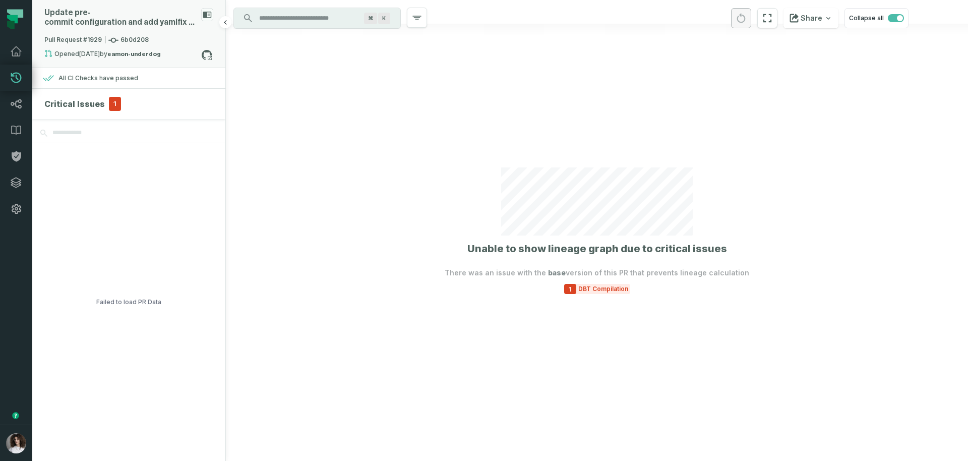
click at [196, 19] on div "Update pre- commit configuration and add yamlfix settings" at bounding box center [120, 17] width 153 height 19
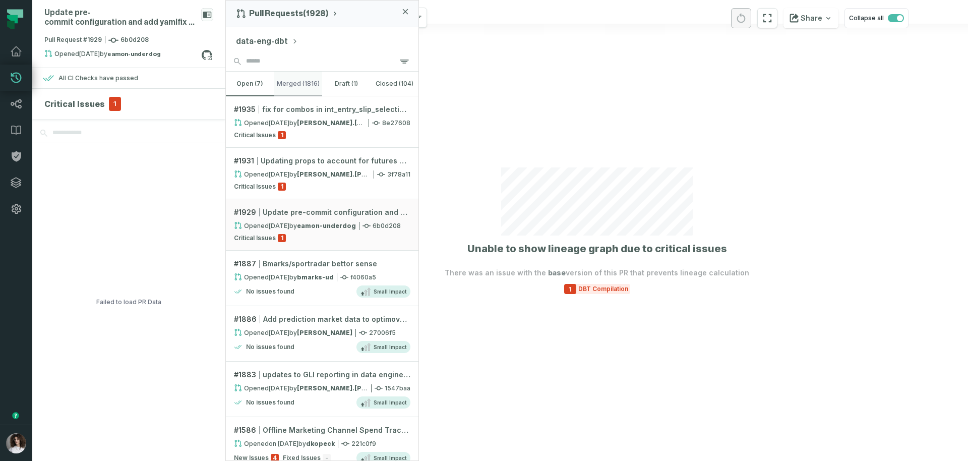
click at [291, 86] on button "merged (1816)" at bounding box center [298, 84] width 48 height 24
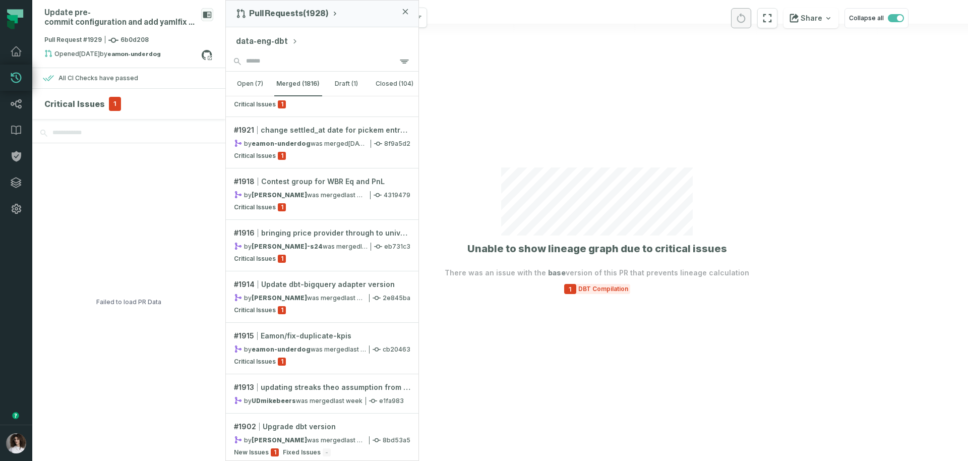
scroll to position [1050, 0]
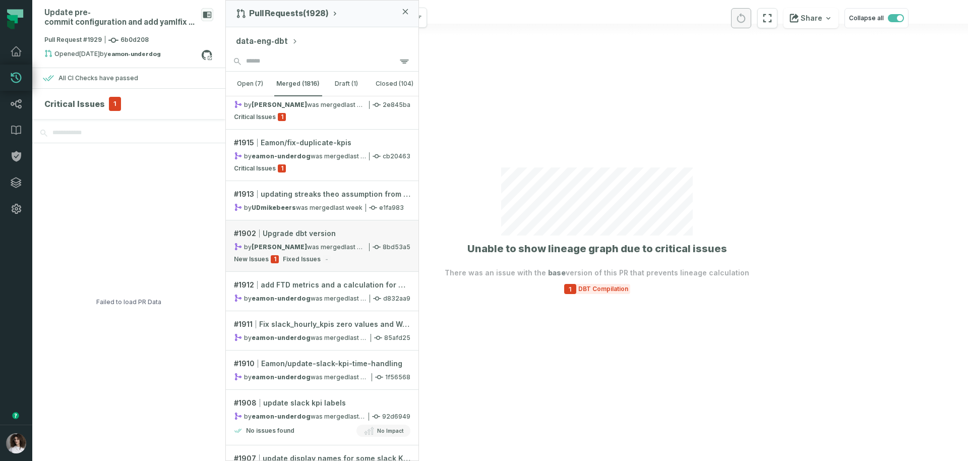
click at [333, 237] on div "# 1902 Upgrade dbt version" at bounding box center [322, 233] width 176 height 10
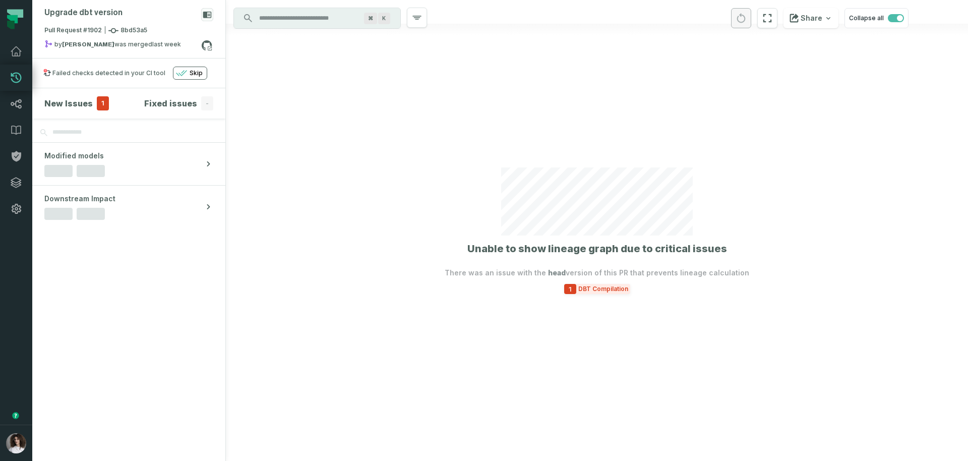
click at [590, 286] on span "DBT Compilation" at bounding box center [603, 289] width 54 height 8
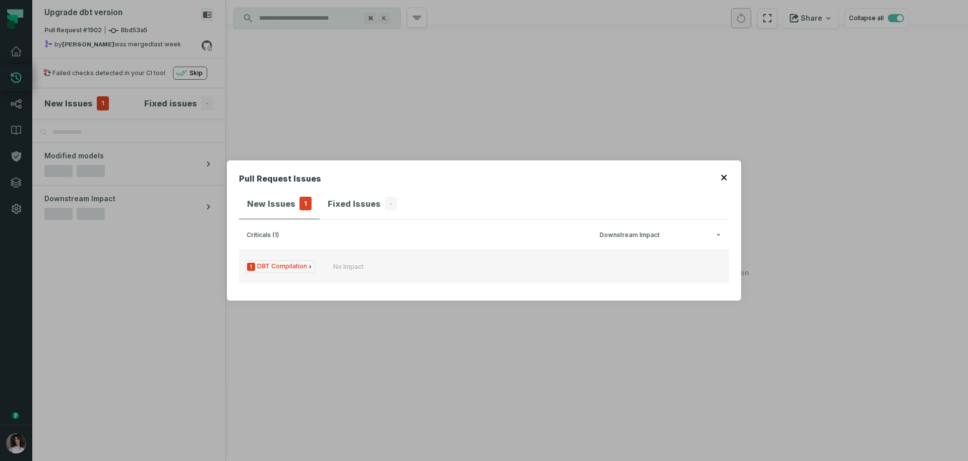
click at [398, 273] on button "1 DBT Compilation No Impact" at bounding box center [484, 266] width 490 height 32
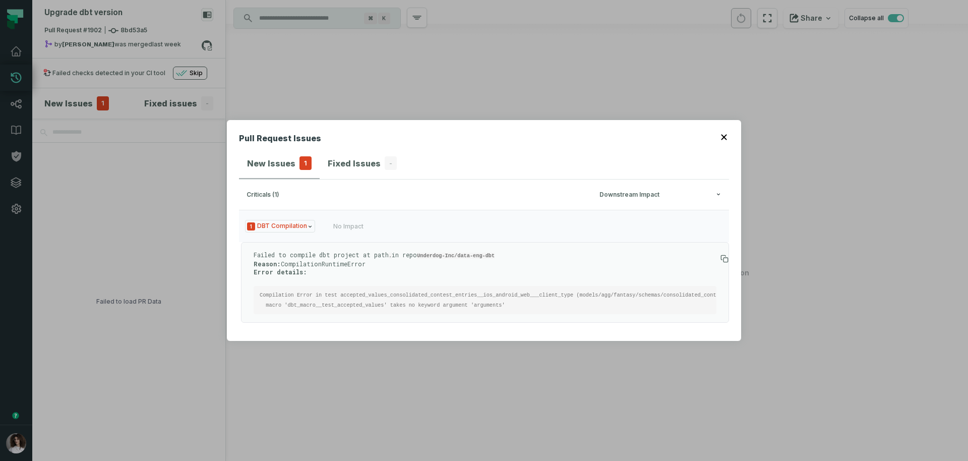
click at [361, 298] on code "Compilation Error in test accepted_values_consolidated_contest_entries__ios_and…" at bounding box center [513, 300] width 506 height 16
drag, startPoint x: 361, startPoint y: 298, endPoint x: 335, endPoint y: 292, distance: 26.9
click at [335, 292] on pre "Compilation Error in test accepted_values_consolidated_contest_entries__ios_and…" at bounding box center [485, 300] width 463 height 28
click at [334, 300] on pre "Compilation Error in test accepted_values_consolidated_contest_entries__ios_and…" at bounding box center [485, 300] width 463 height 28
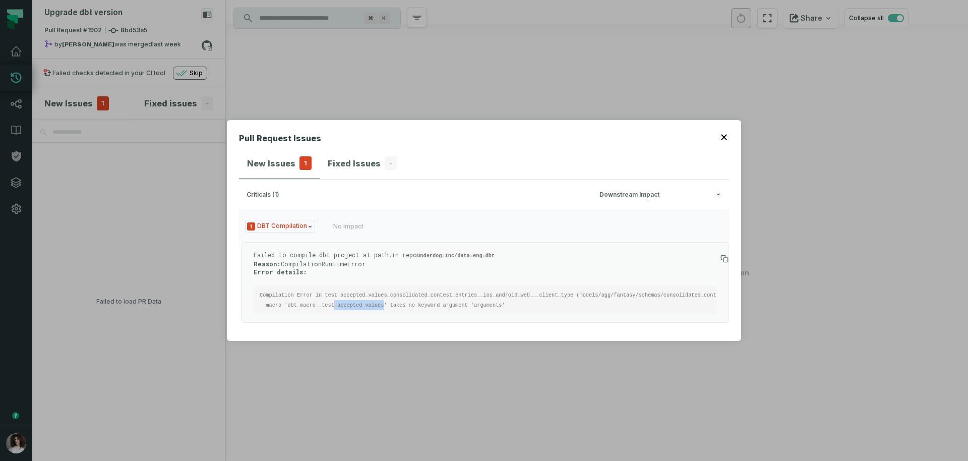
click at [334, 300] on code "Compilation Error in test accepted_values_consolidated_contest_entries__ios_and…" at bounding box center [513, 300] width 506 height 16
click at [342, 293] on pre "Compilation Error in test accepted_values_consolidated_contest_entries__ios_and…" at bounding box center [485, 300] width 463 height 28
copy code "dbt_macro__test_accepted_values"
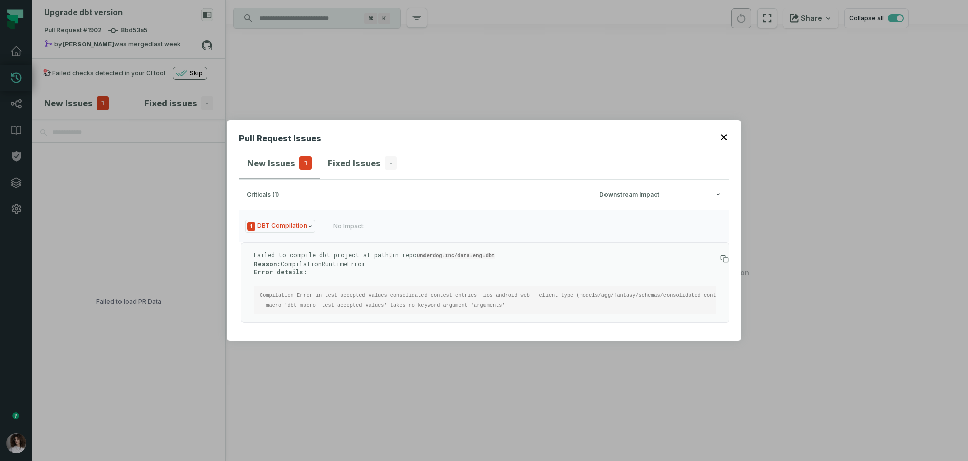
click at [406, 410] on div "Pull Request Issues New Issues 1 Fixed Issues - criticals (1) Downstream Impact…" at bounding box center [484, 230] width 968 height 461
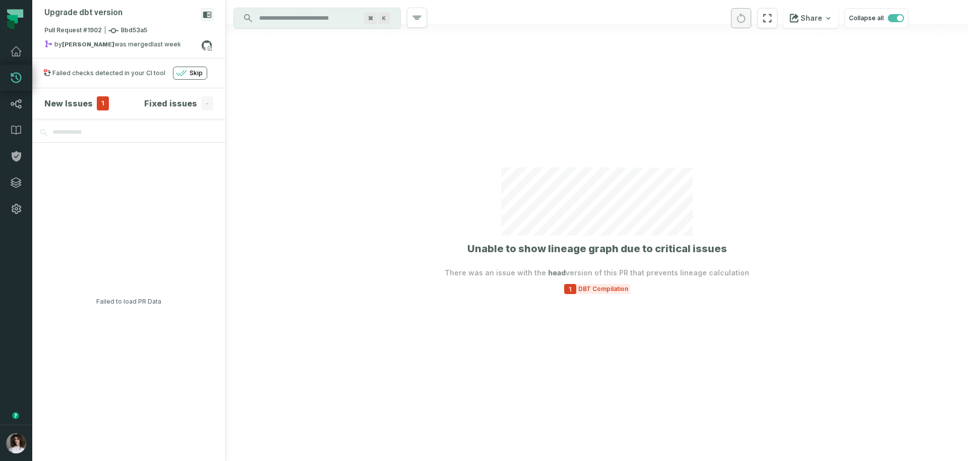
click at [408, 401] on div at bounding box center [597, 230] width 742 height 461
click at [292, 207] on div at bounding box center [597, 230] width 742 height 461
click at [11, 43] on link "Dashboard" at bounding box center [16, 51] width 32 height 26
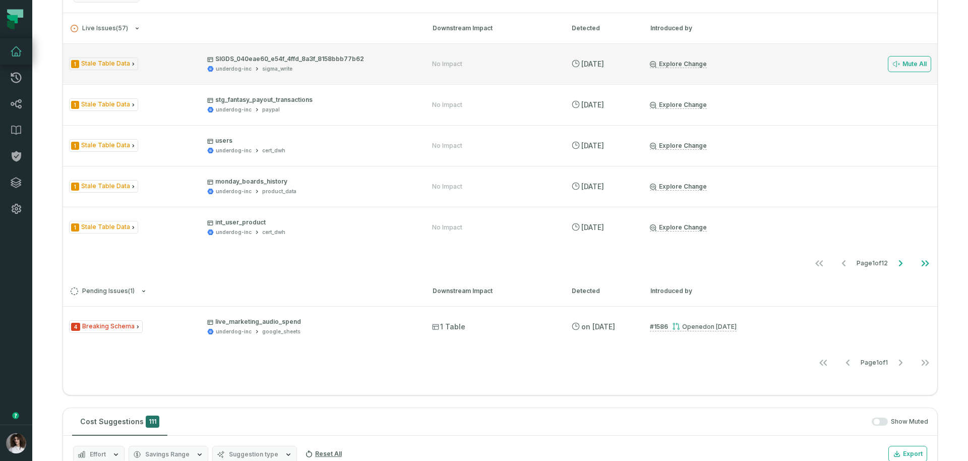
scroll to position [16, 0]
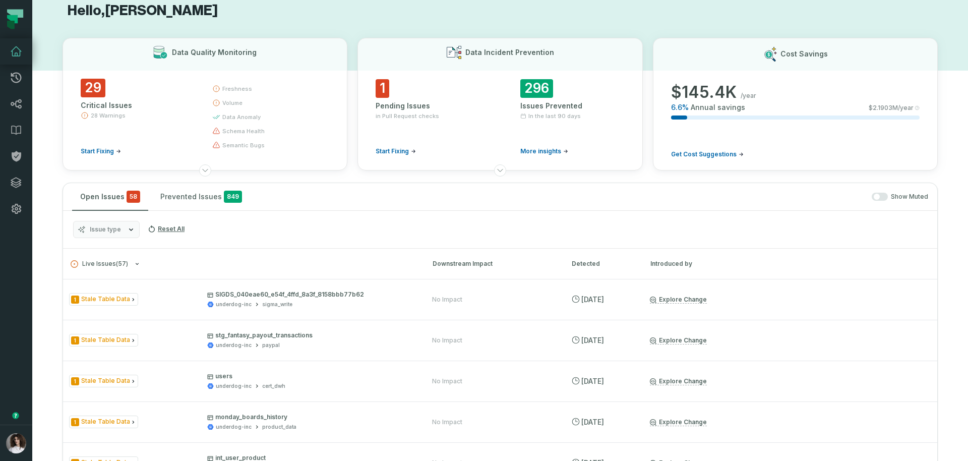
click at [118, 230] on span "Issue type" at bounding box center [105, 229] width 31 height 8
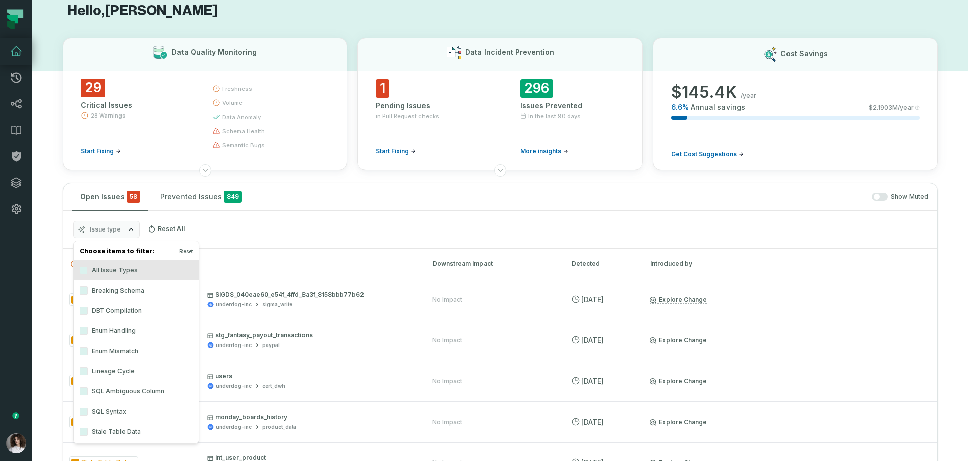
click at [141, 313] on label "DBT Compilation" at bounding box center [136, 310] width 125 height 20
click at [88, 313] on button "DBT Compilation" at bounding box center [84, 310] width 8 height 8
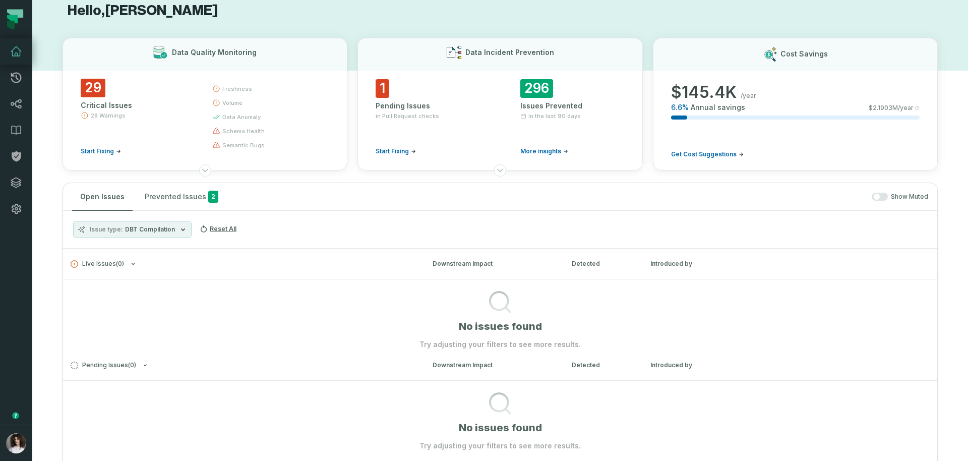
click at [479, 190] on div "Open Issues Prevented Issues 2 Show Muted" at bounding box center [500, 197] width 874 height 28
click at [302, 346] on section "No issues found Try adjusting your filters to see more results." at bounding box center [500, 314] width 874 height 71
click at [885, 204] on div "Open Issues Prevented Issues 2 Show Muted" at bounding box center [500, 197] width 874 height 28
click at [872, 193] on button "button" at bounding box center [879, 197] width 16 height 8
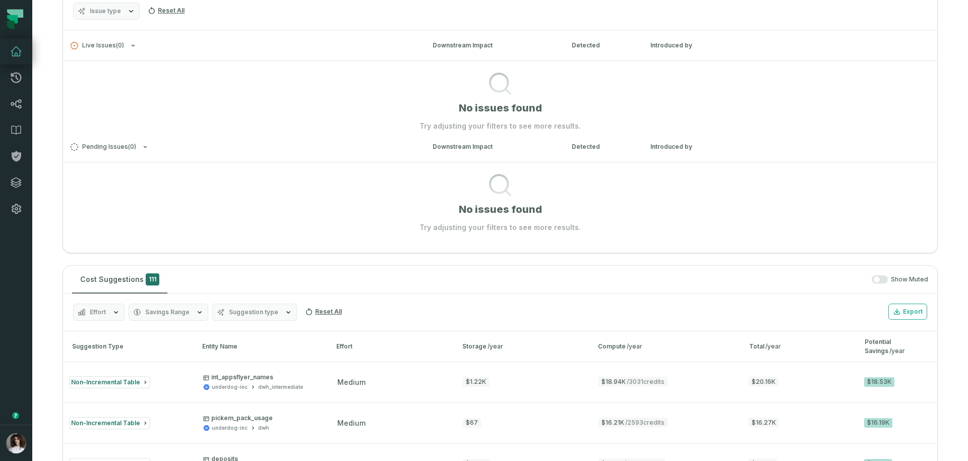
scroll to position [0, 0]
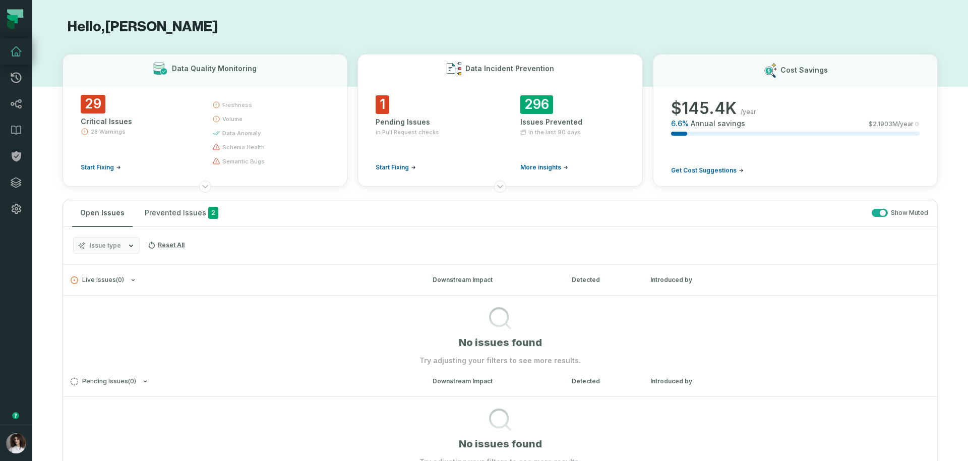
click at [401, 186] on button "Data Incident Prevention 1 Pending Issues in Pull Request checks Start Fixing 2…" at bounding box center [499, 120] width 285 height 133
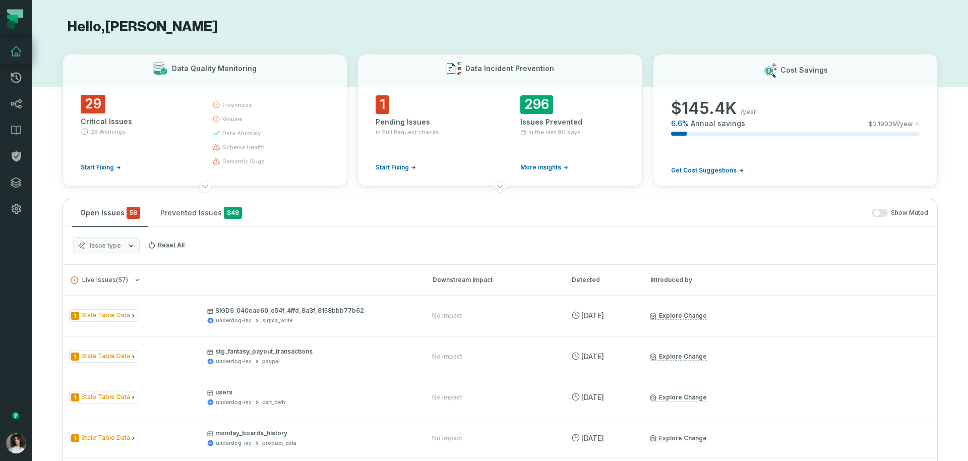
click at [121, 245] on button "Issue type" at bounding box center [106, 245] width 67 height 17
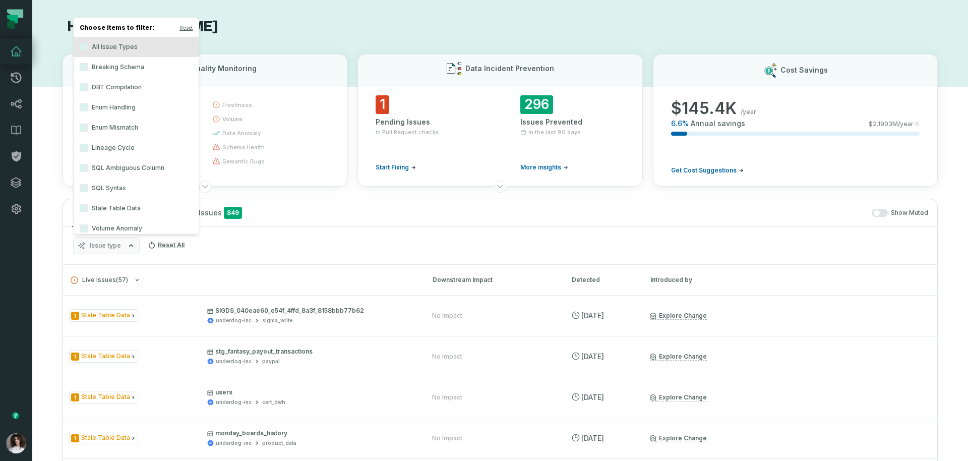
click at [156, 90] on label "DBT Compilation" at bounding box center [136, 87] width 125 height 20
click at [88, 90] on button "DBT Compilation" at bounding box center [84, 87] width 8 height 8
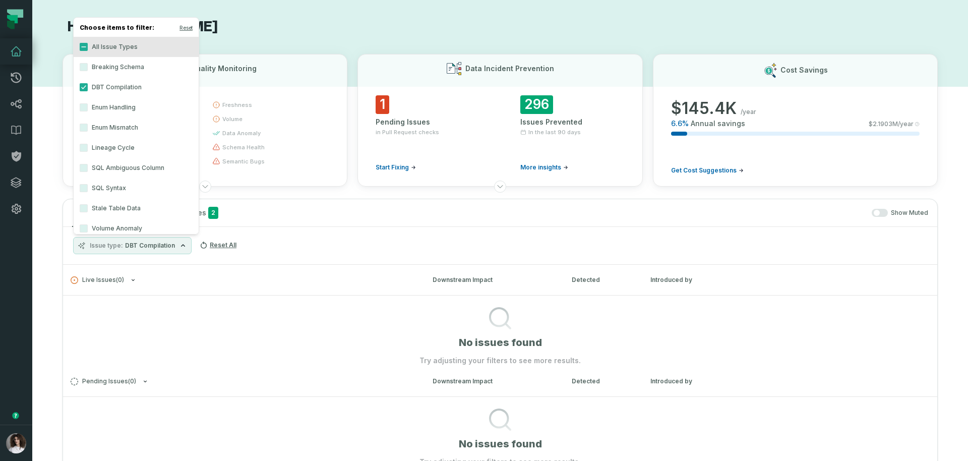
click at [879, 210] on button "button" at bounding box center [879, 213] width 16 height 8
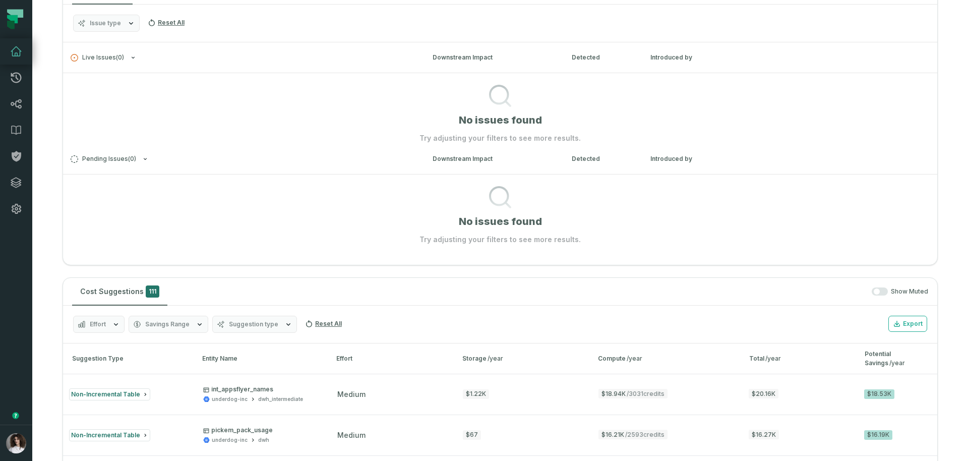
scroll to position [178, 0]
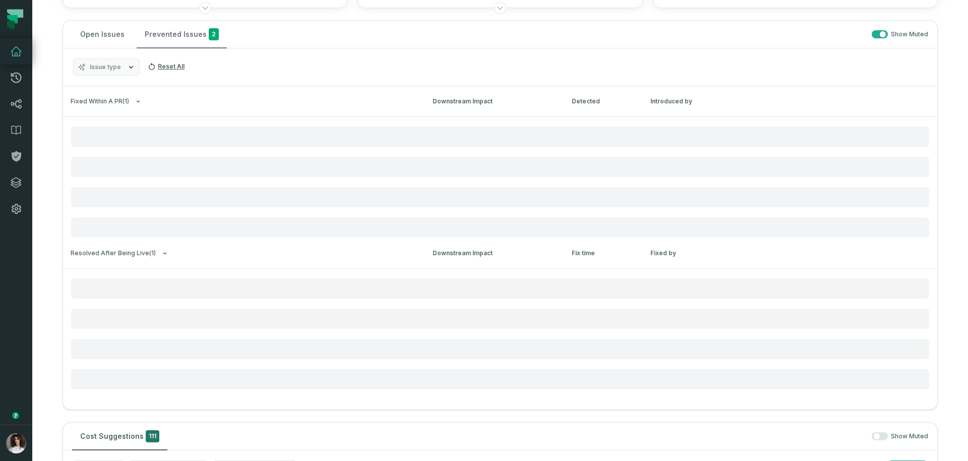
click at [182, 33] on button "Prevented Issues 2" at bounding box center [182, 34] width 90 height 27
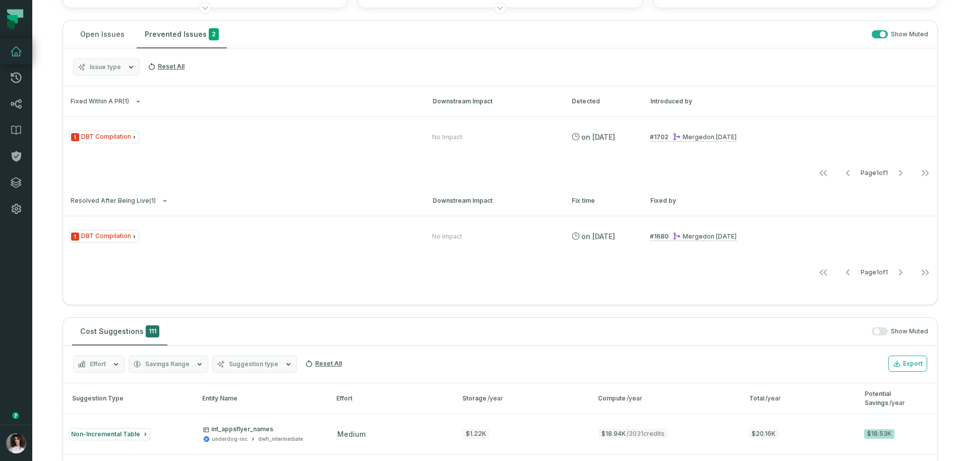
scroll to position [134, 0]
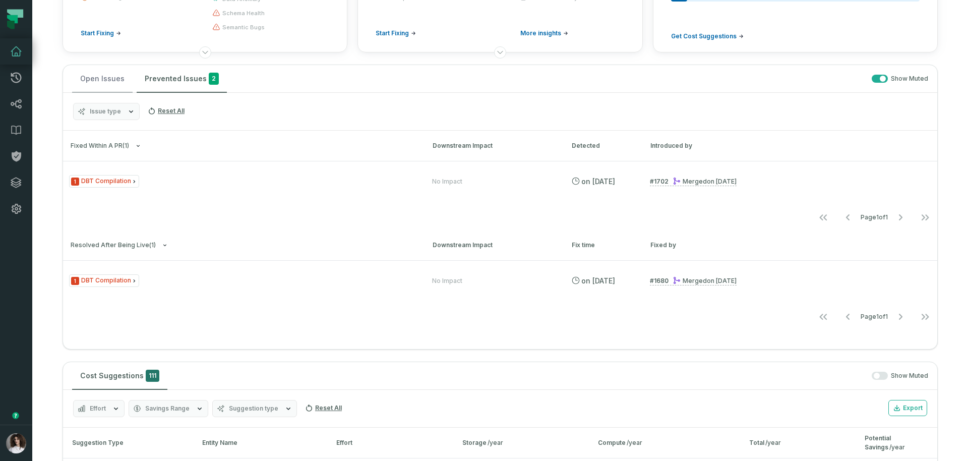
click at [90, 89] on button "Open Issues" at bounding box center [102, 78] width 60 height 27
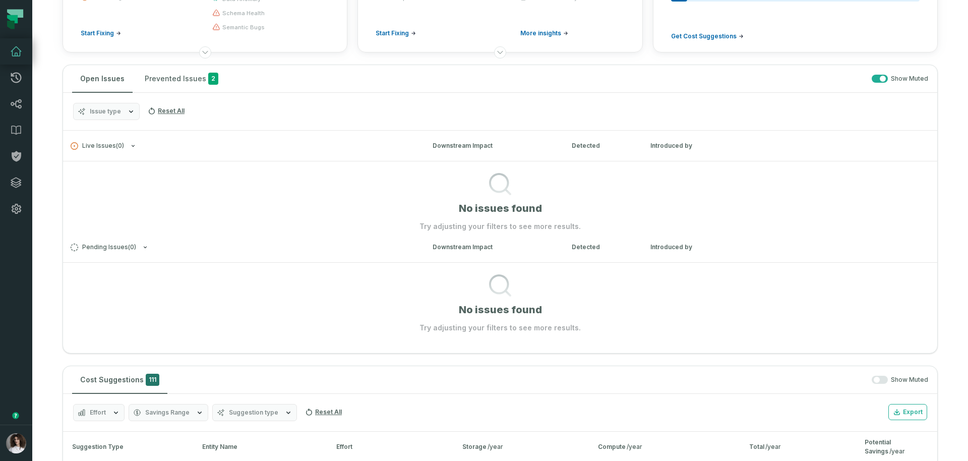
click at [305, 208] on section "No issues found Try adjusting your filters to see more results." at bounding box center [500, 196] width 874 height 71
click at [98, 108] on span "Issue type" at bounding box center [105, 111] width 31 height 8
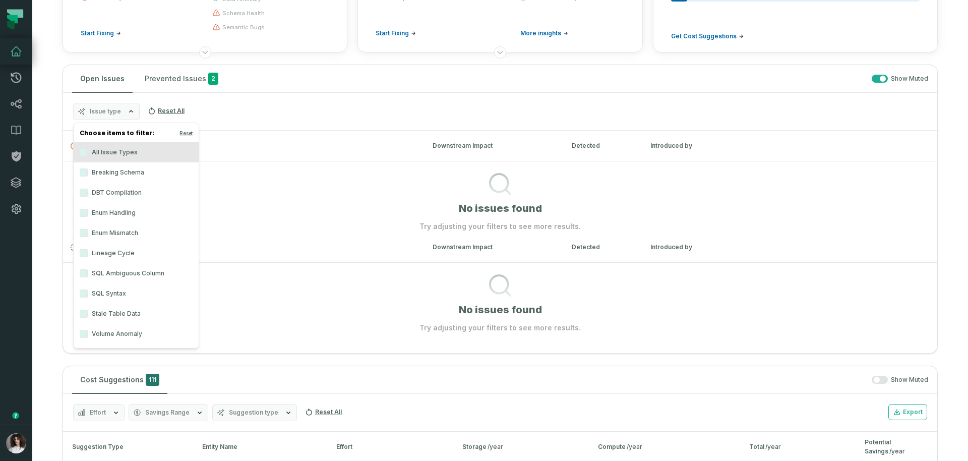
click at [106, 152] on label "All Issue Types" at bounding box center [136, 152] width 125 height 20
click at [88, 152] on button "All Issue Types" at bounding box center [84, 152] width 8 height 8
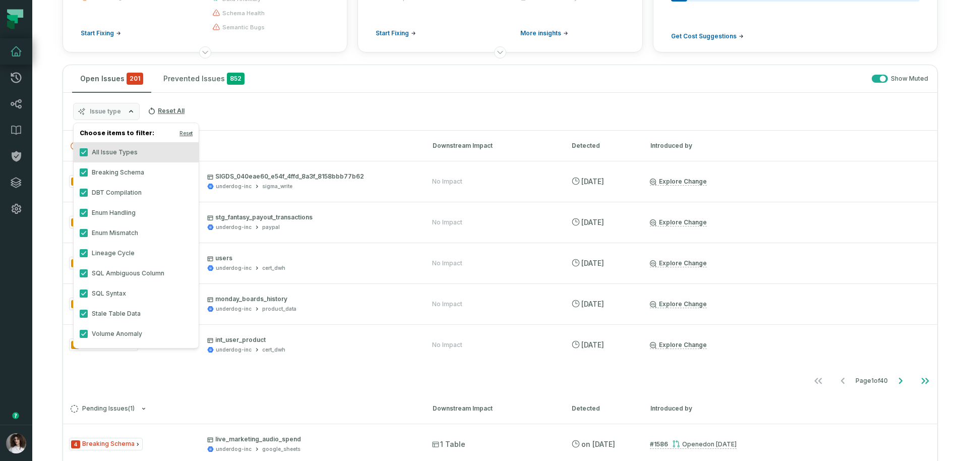
click at [384, 127] on div "Issue type Reset All" at bounding box center [500, 112] width 874 height 38
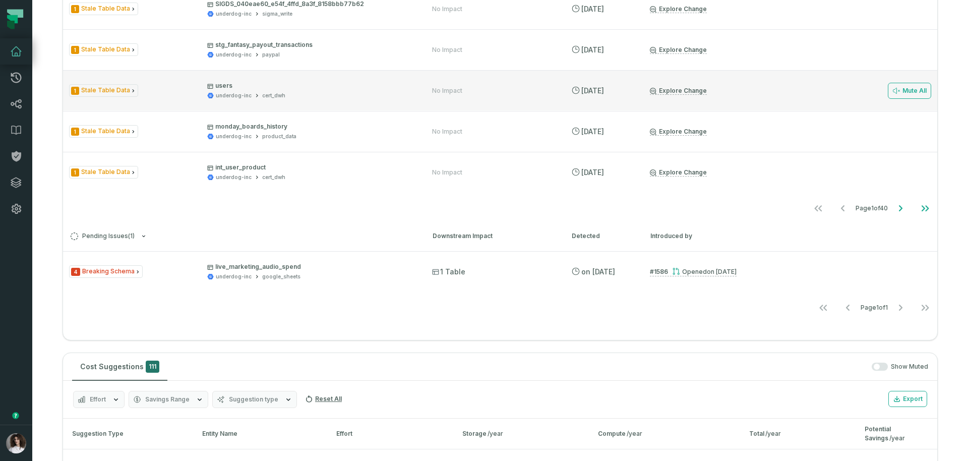
scroll to position [186, 0]
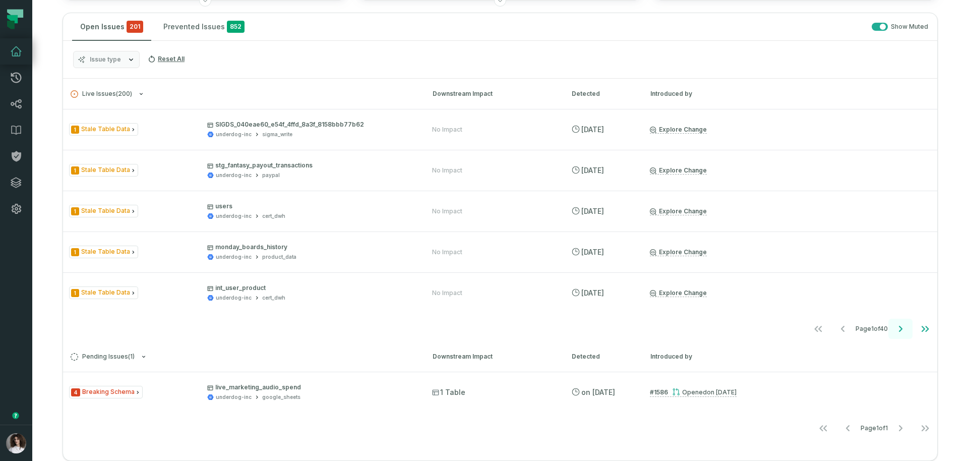
click at [896, 328] on icon "Go to next page" at bounding box center [900, 329] width 12 height 12
click at [895, 324] on icon "Go to next page" at bounding box center [900, 329] width 12 height 12
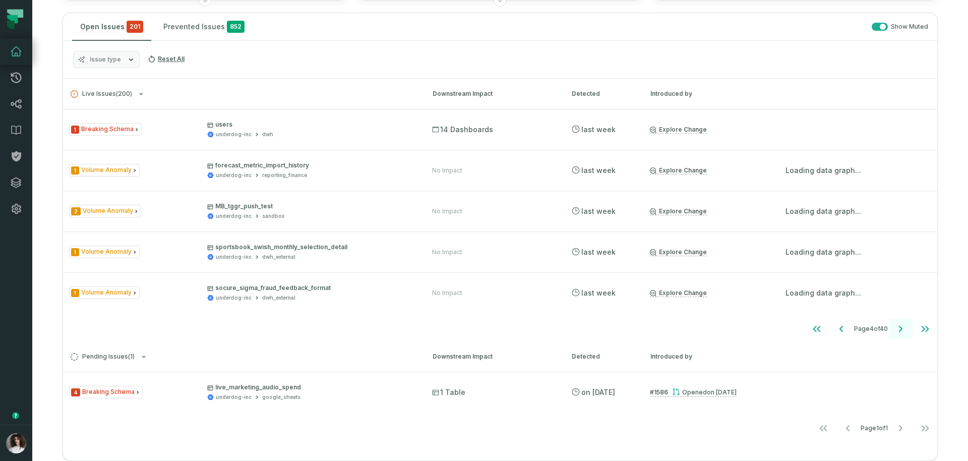
click at [895, 324] on icon "Go to next page" at bounding box center [900, 329] width 12 height 12
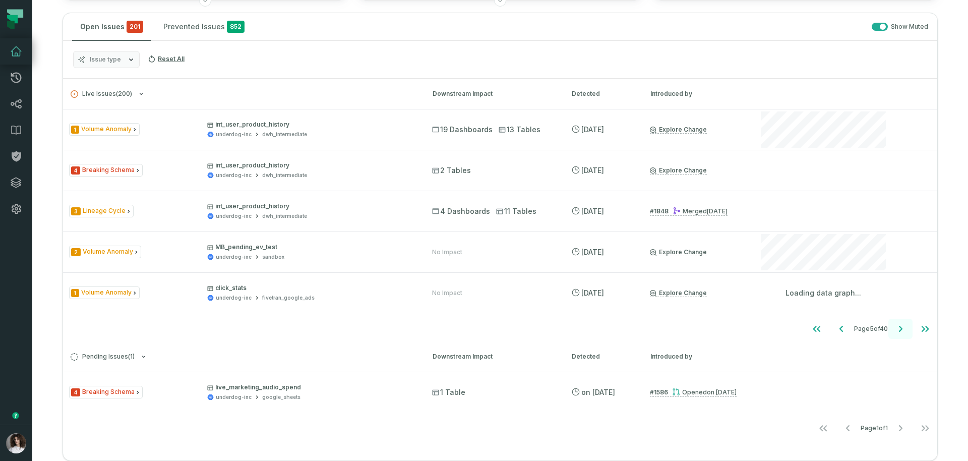
click at [895, 324] on icon "Go to next page" at bounding box center [900, 329] width 12 height 12
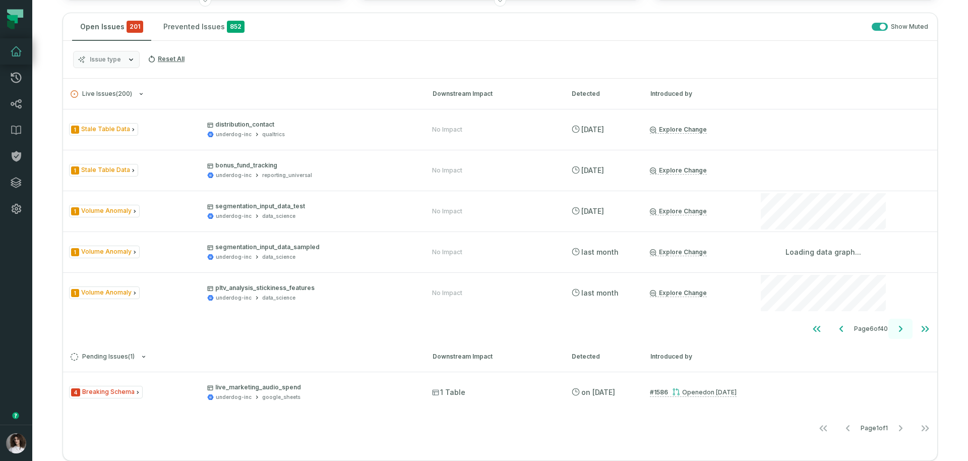
click at [895, 324] on icon "Go to next page" at bounding box center [900, 329] width 12 height 12
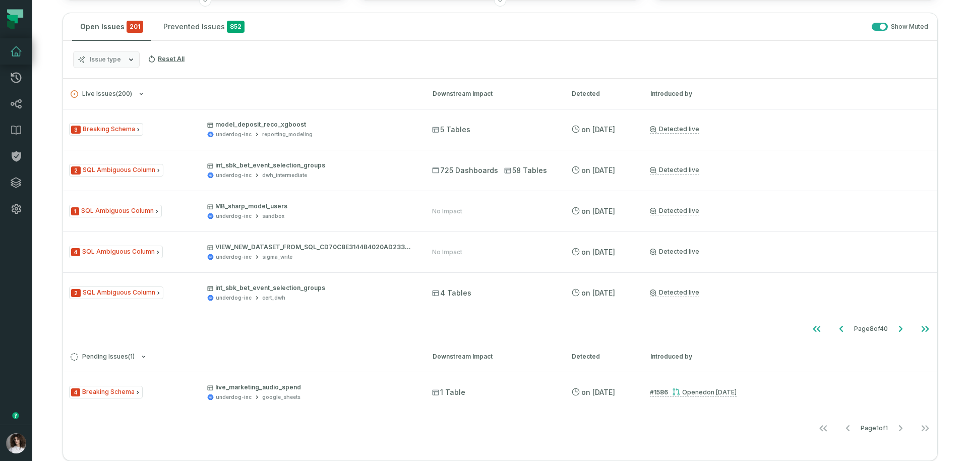
click at [112, 54] on button "Issue type" at bounding box center [106, 59] width 67 height 17
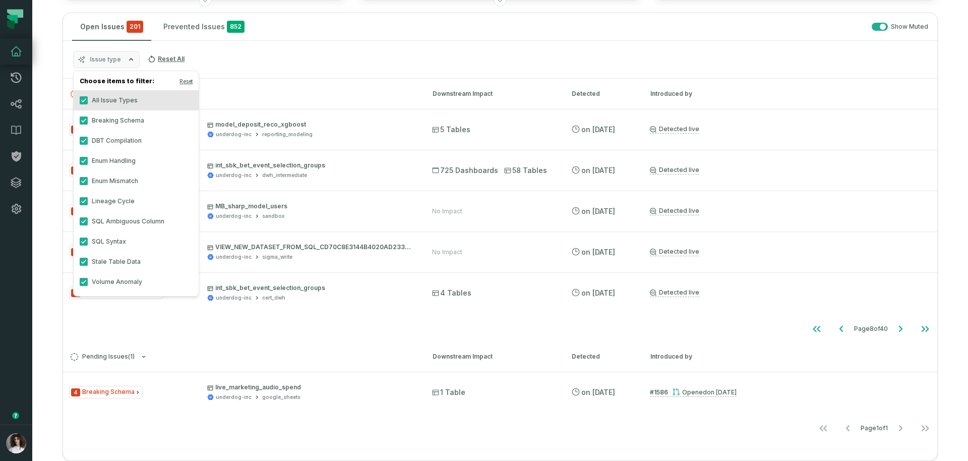
click at [182, 76] on h4 "Choose items to filter: Reset" at bounding box center [136, 82] width 125 height 15
click at [183, 80] on button "Reset" at bounding box center [185, 81] width 13 height 8
click at [112, 135] on label "DBT Compilation" at bounding box center [136, 141] width 125 height 20
click at [88, 137] on button "DBT Compilation" at bounding box center [84, 141] width 8 height 8
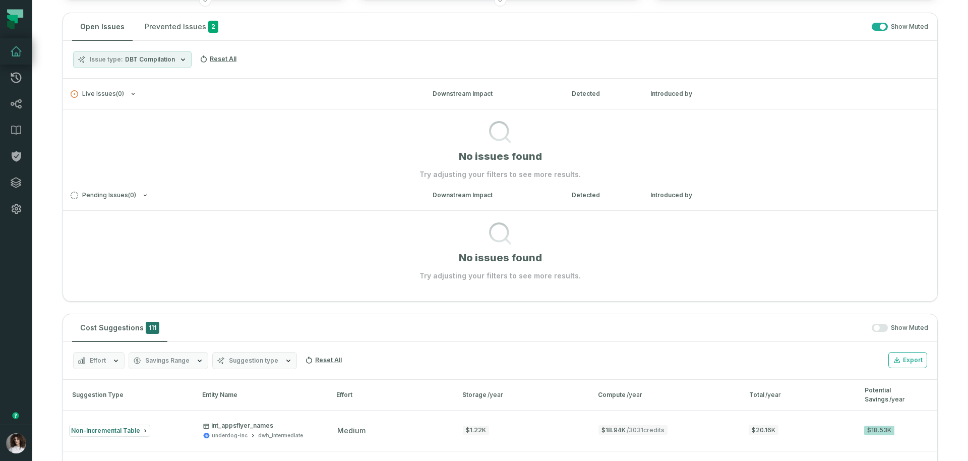
click at [321, 140] on section "No issues found Try adjusting your filters to see more results." at bounding box center [500, 144] width 874 height 71
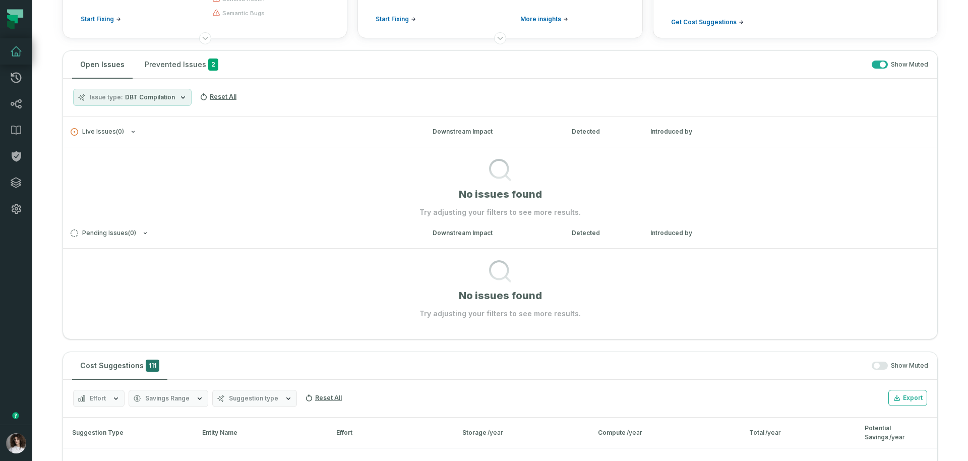
click at [329, 207] on section "No issues found Try adjusting your filters to see more results." at bounding box center [500, 182] width 874 height 71
click at [241, 229] on button "Pending Issues ( 0 )" at bounding box center [243, 233] width 344 height 8
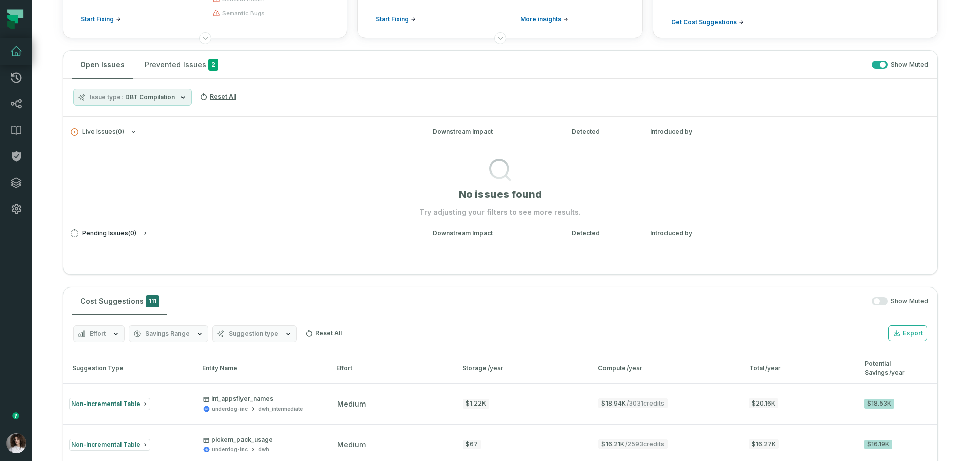
click at [241, 229] on button "Pending Issues ( 0 )" at bounding box center [243, 233] width 344 height 8
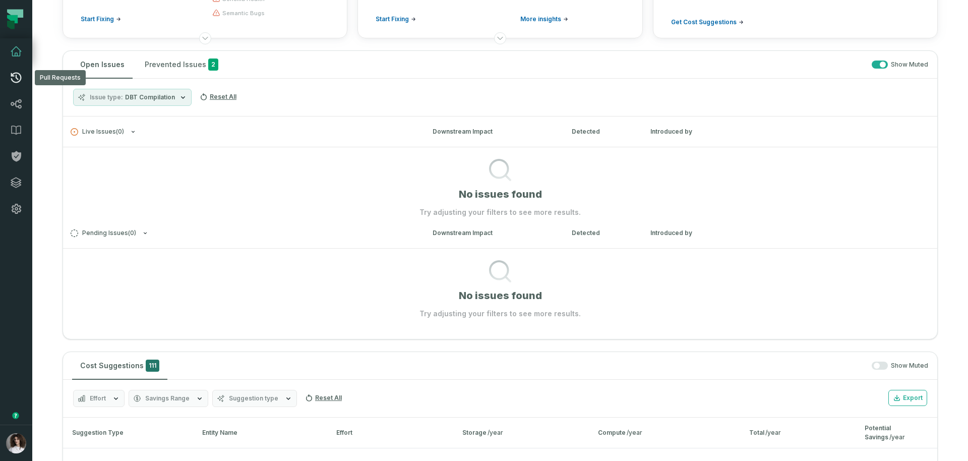
click at [17, 76] on icon at bounding box center [16, 78] width 12 height 12
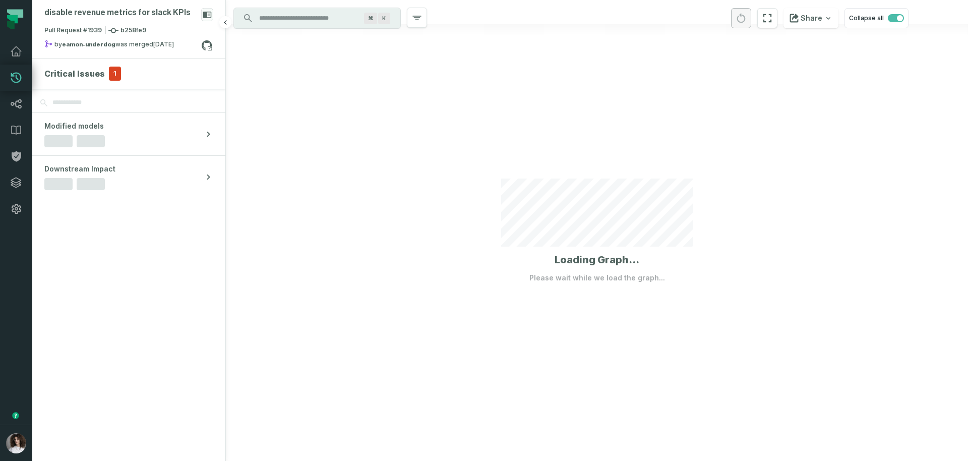
click at [111, 73] on span "1" at bounding box center [115, 74] width 12 height 14
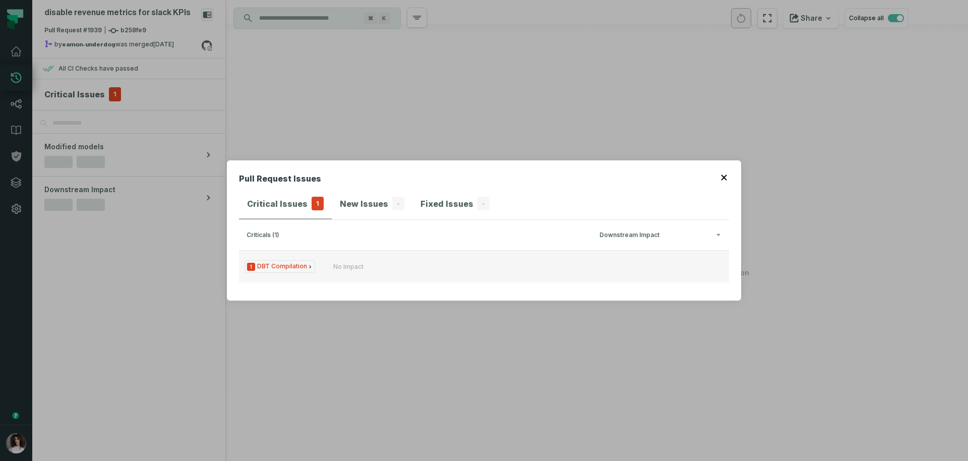
click at [364, 272] on button "1 DBT Compilation No Impact" at bounding box center [484, 266] width 490 height 32
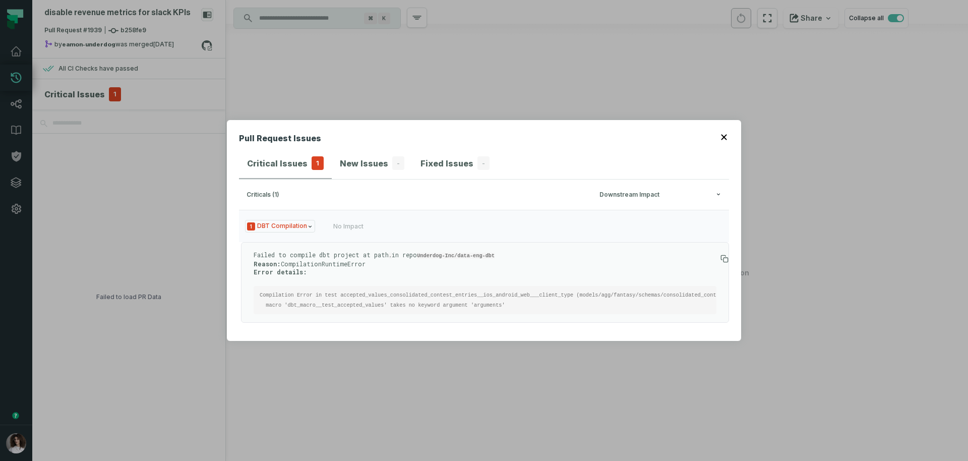
click at [528, 306] on pre "Compilation Error in test accepted_values_consolidated_contest_entries__ios_and…" at bounding box center [485, 300] width 463 height 28
click at [720, 255] on icon at bounding box center [724, 259] width 8 height 8
click at [622, 210] on button "1 DBT Compilation No Impact" at bounding box center [484, 226] width 490 height 32
